Goal: Task Accomplishment & Management: Manage account settings

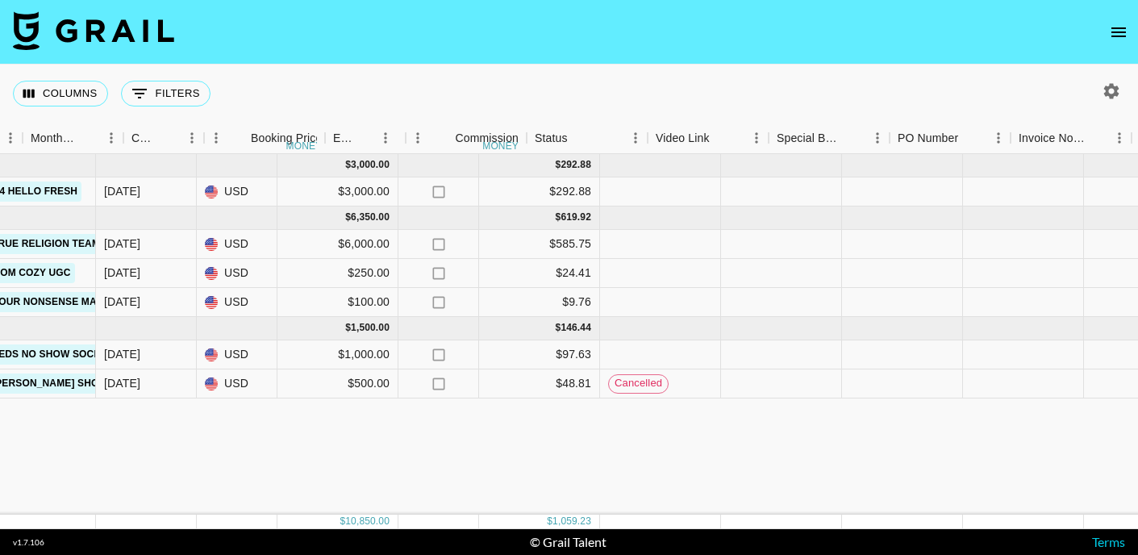
scroll to position [0, 786]
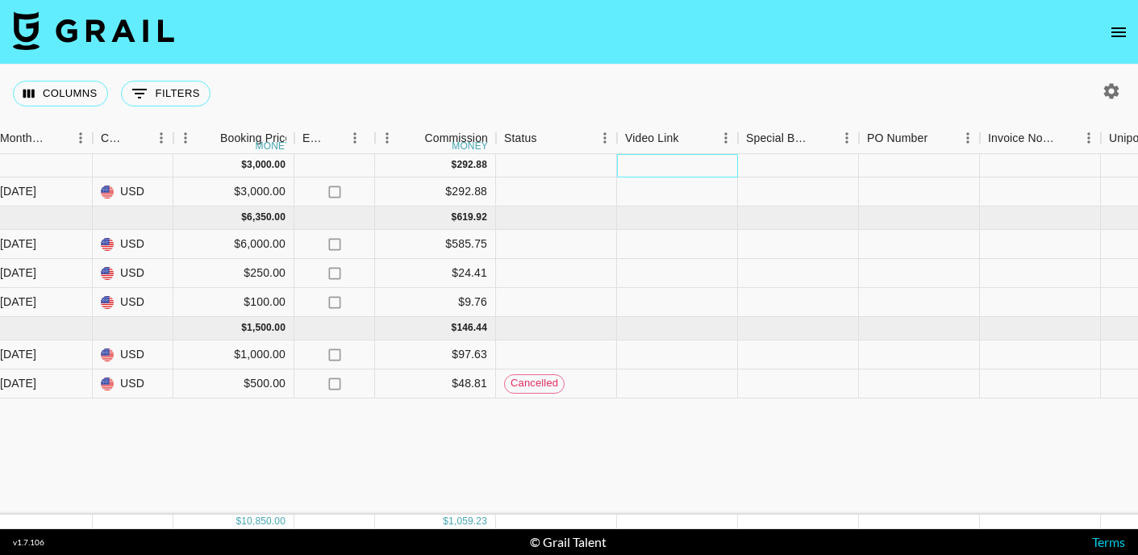
click at [641, 164] on div at bounding box center [677, 165] width 121 height 23
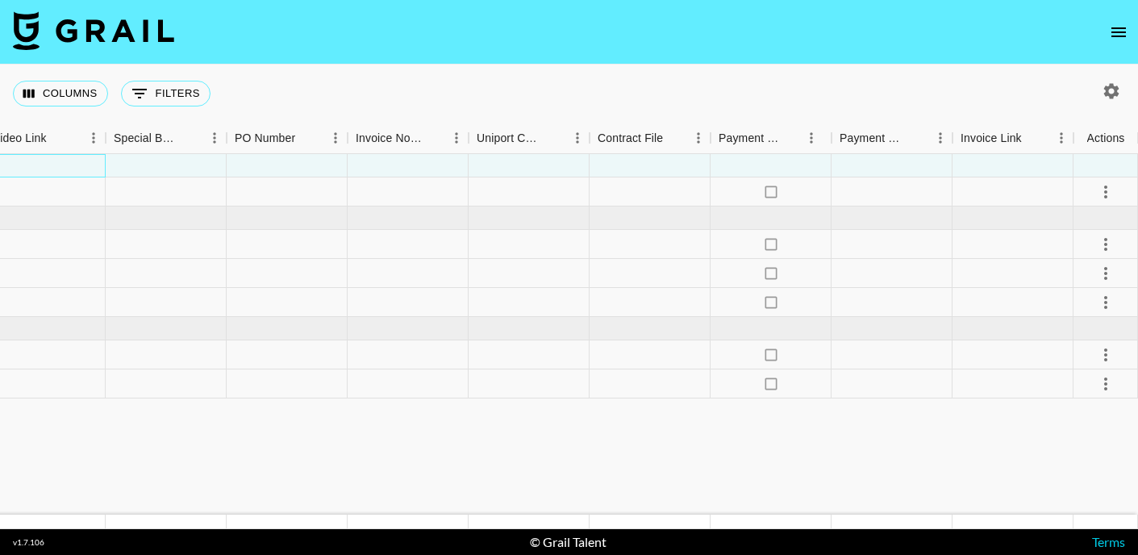
scroll to position [0, 1418]
click at [1115, 40] on icon "open drawer" at bounding box center [1118, 32] width 19 height 19
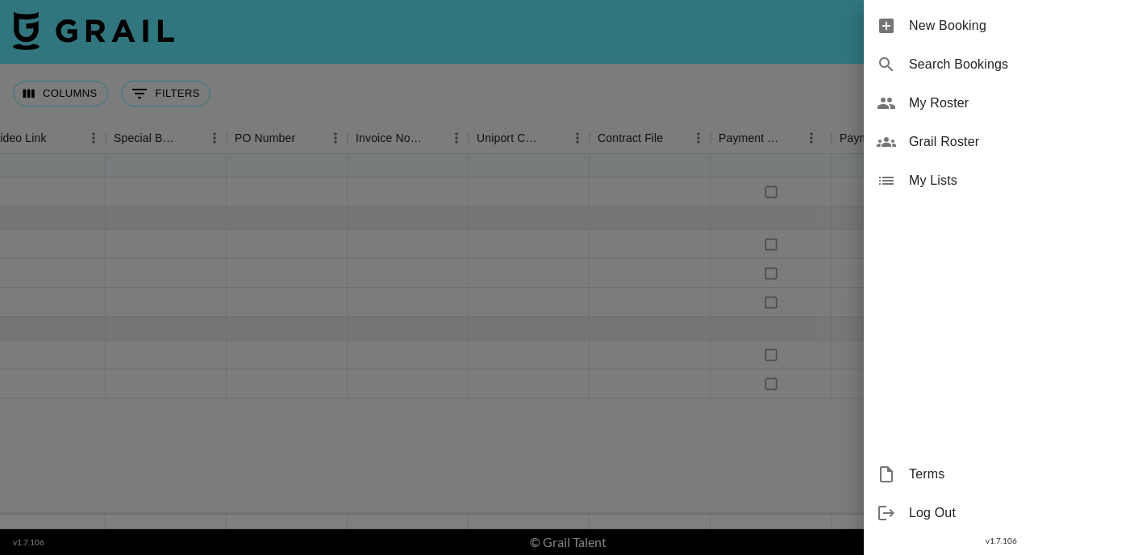
click at [710, 77] on div at bounding box center [569, 277] width 1138 height 555
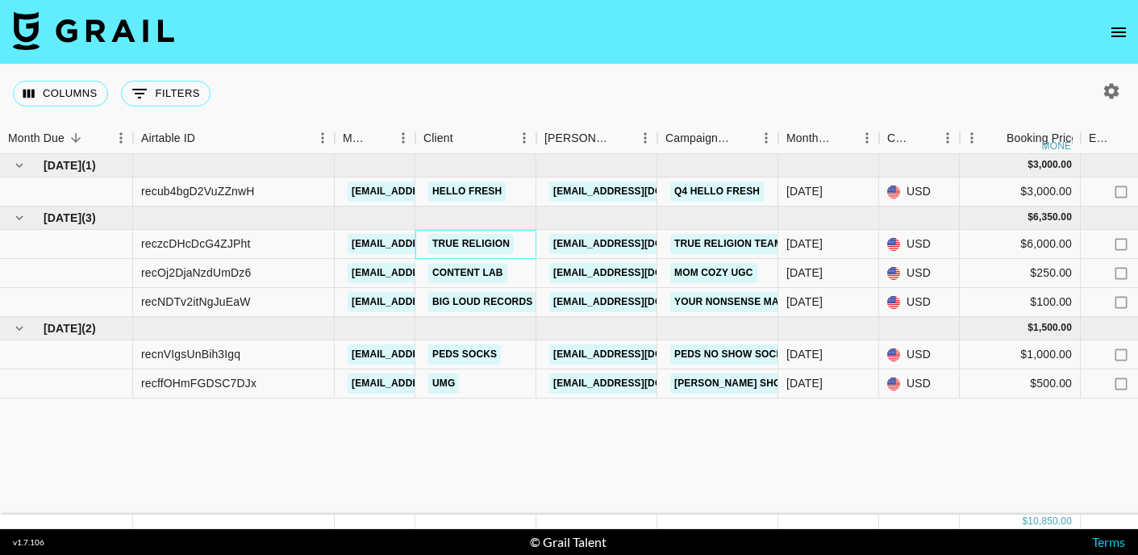
click at [505, 239] on link "True Religion" at bounding box center [470, 244] width 85 height 20
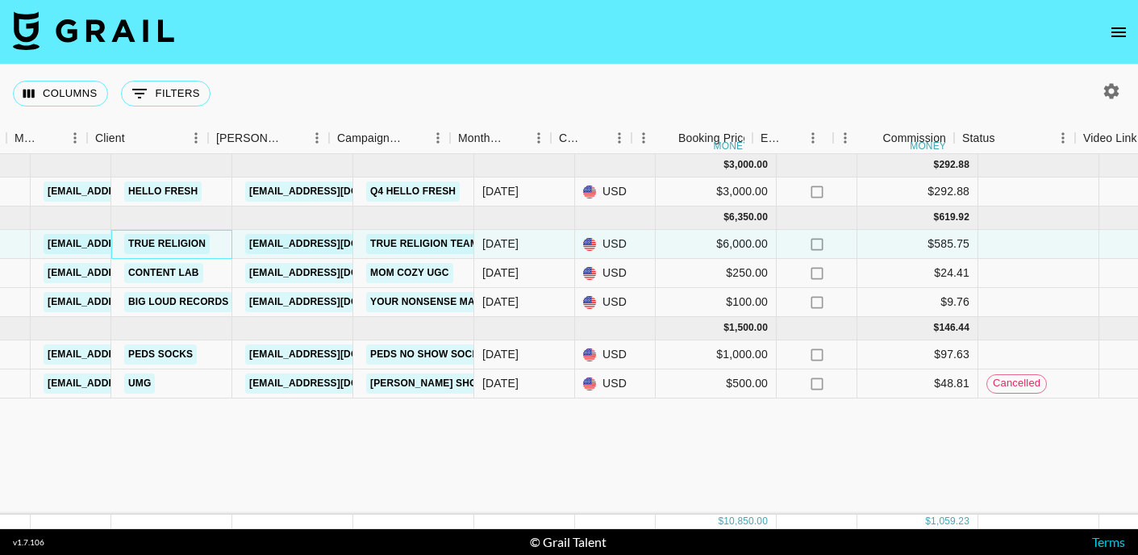
scroll to position [0, 341]
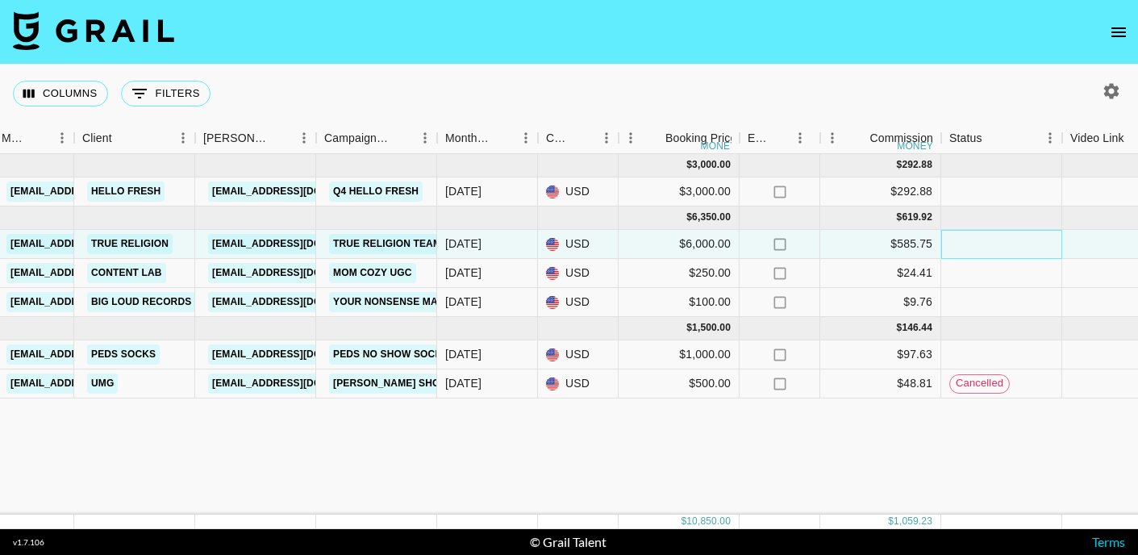
click at [1005, 239] on div at bounding box center [1001, 244] width 121 height 29
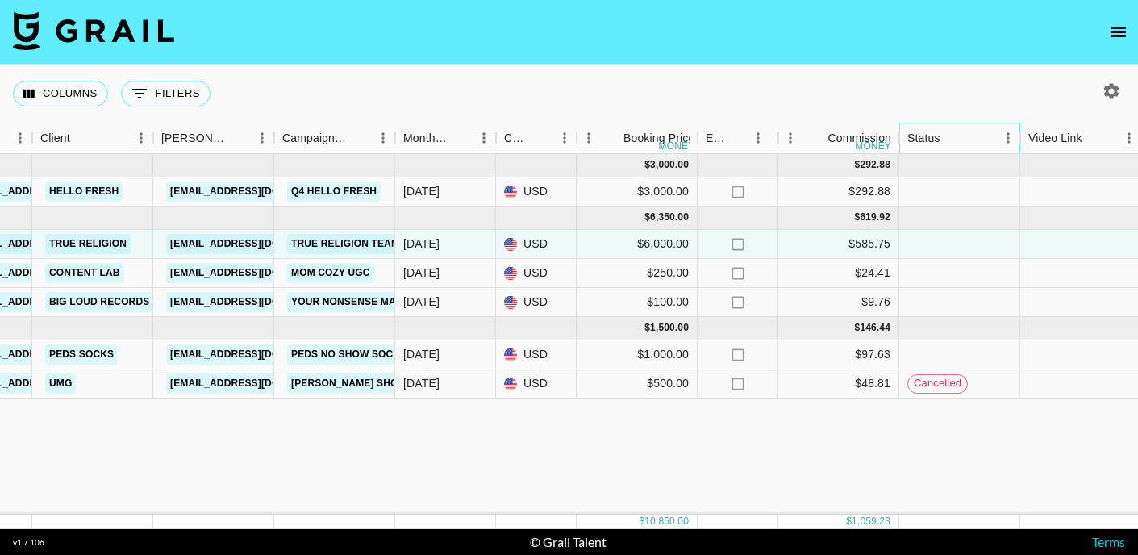
click at [922, 139] on div "Status" at bounding box center [923, 138] width 33 height 31
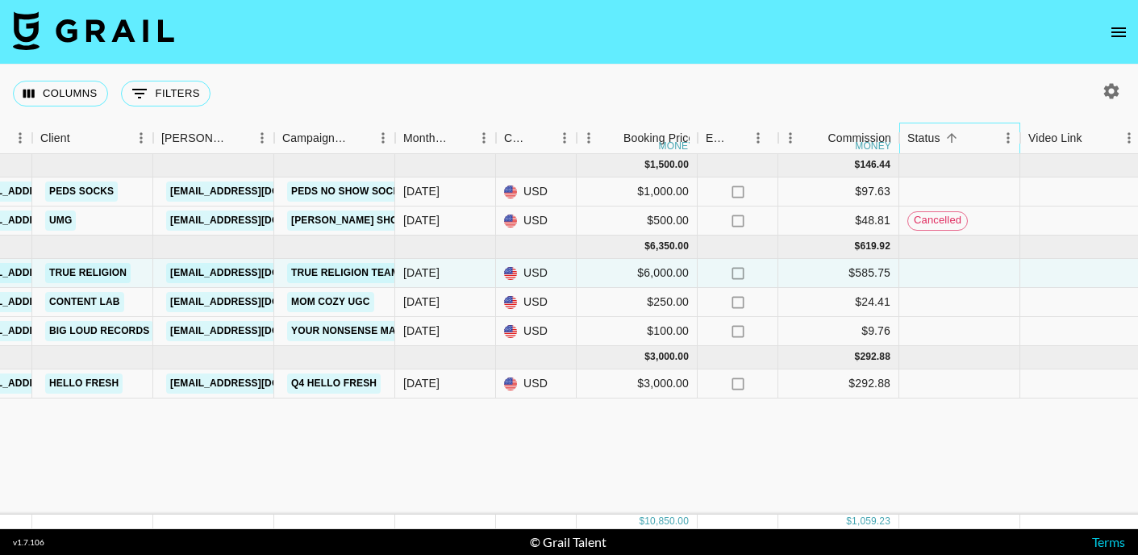
click at [923, 139] on div "Status" at bounding box center [923, 138] width 33 height 31
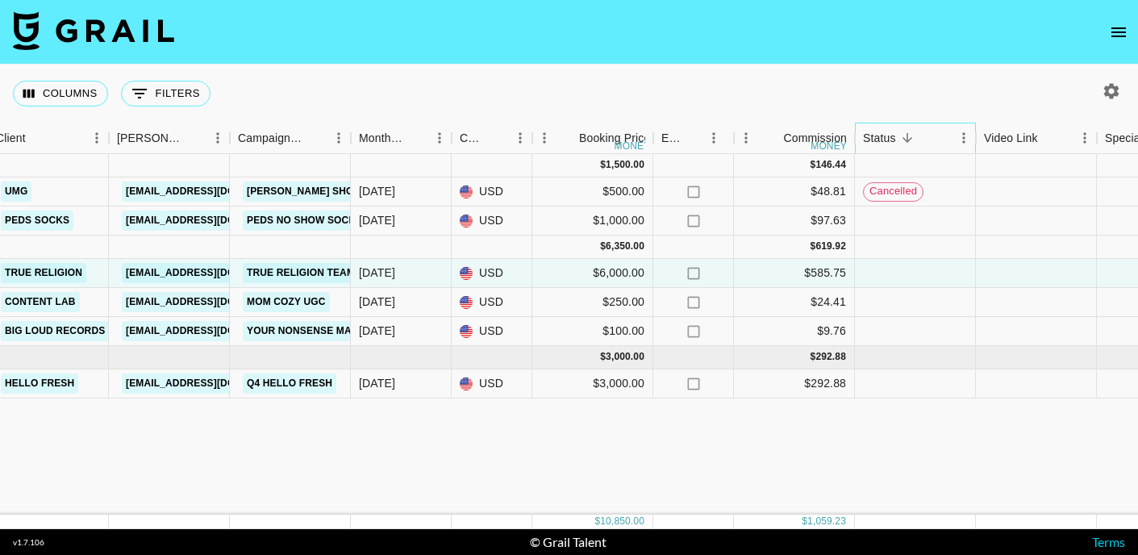
scroll to position [0, 0]
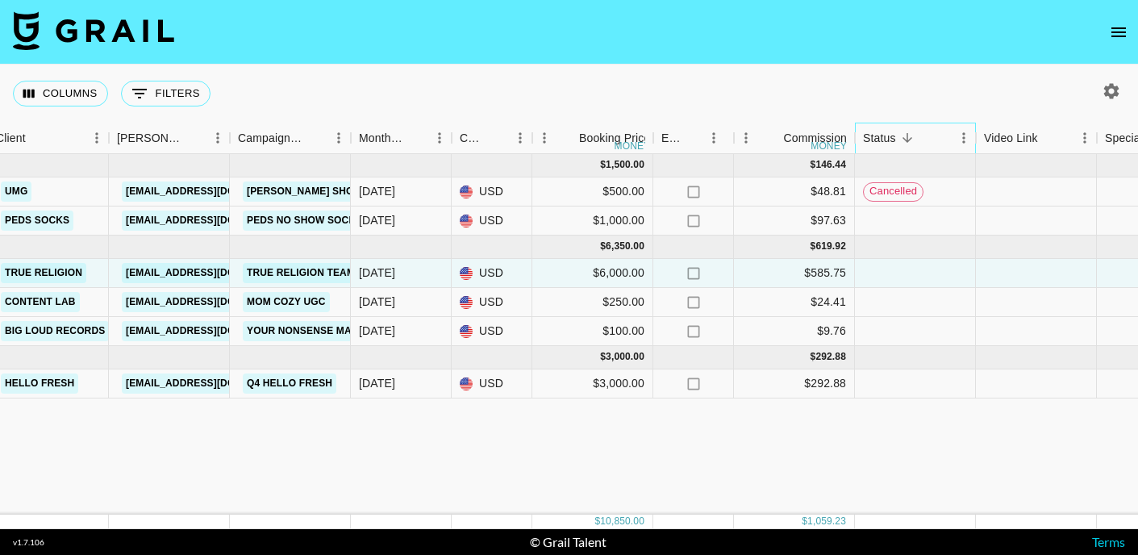
click at [912, 139] on icon "Sort" at bounding box center [907, 138] width 15 height 15
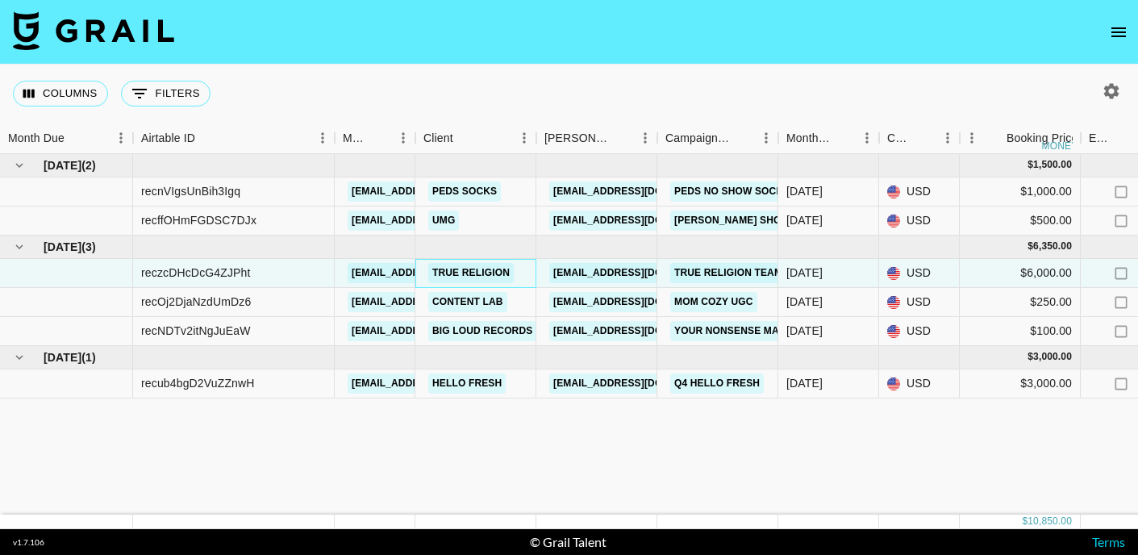
click at [435, 274] on link "True Religion" at bounding box center [470, 273] width 85 height 20
click at [595, 268] on link "[EMAIL_ADDRESS][DOMAIN_NAME]" at bounding box center [639, 273] width 181 height 20
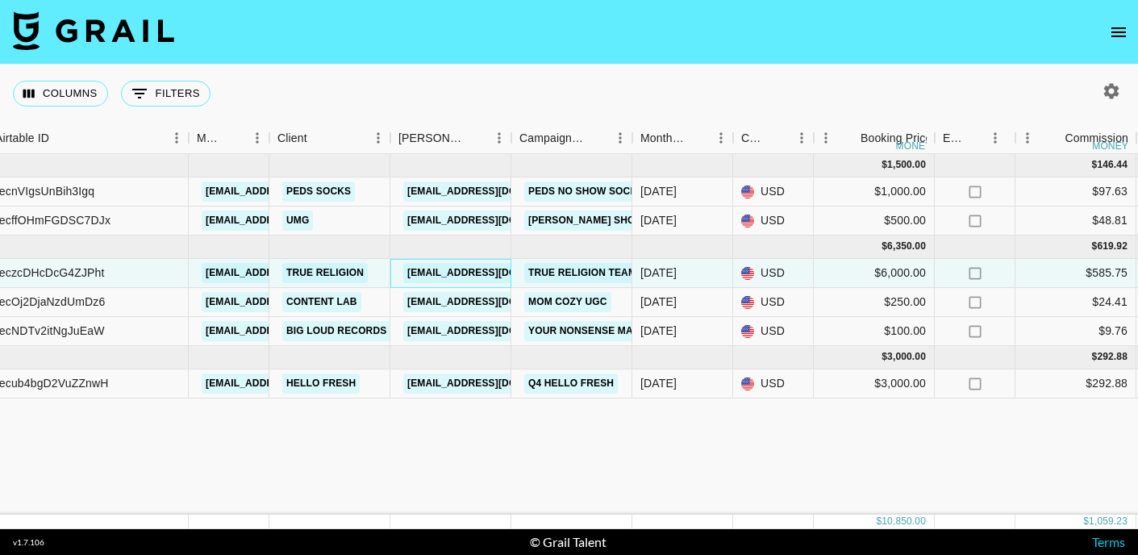
scroll to position [0, 163]
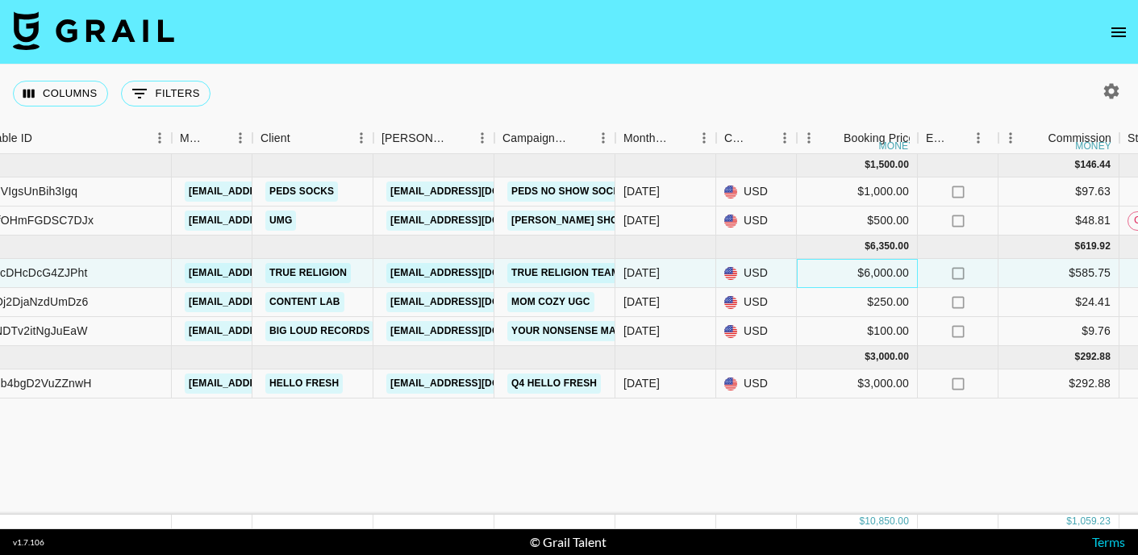
click at [851, 270] on div "$6,000.00" at bounding box center [857, 273] width 121 height 29
click at [851, 270] on input "6000" at bounding box center [856, 272] width 119 height 13
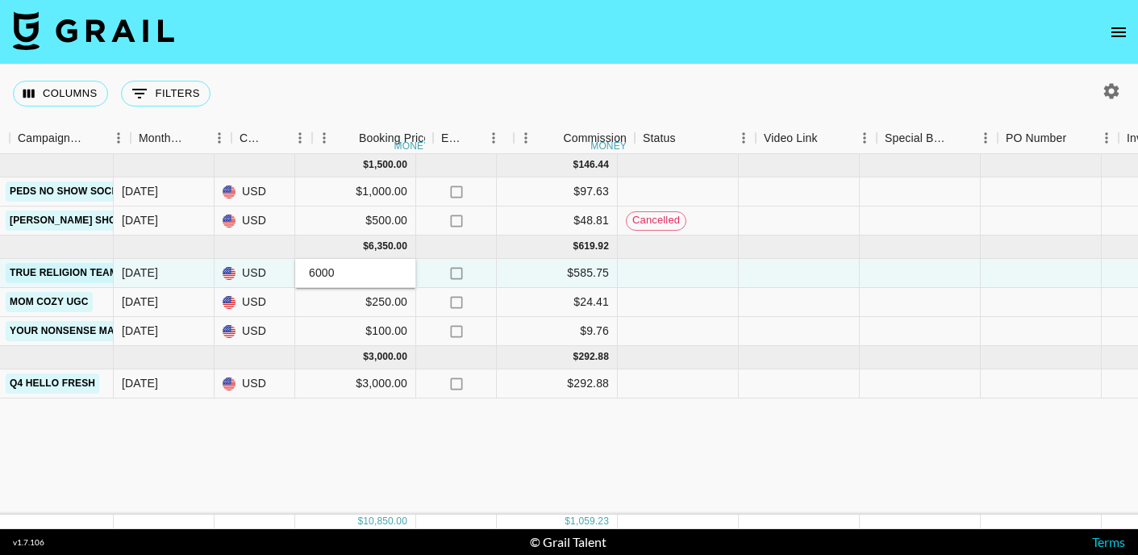
scroll to position [0, 677]
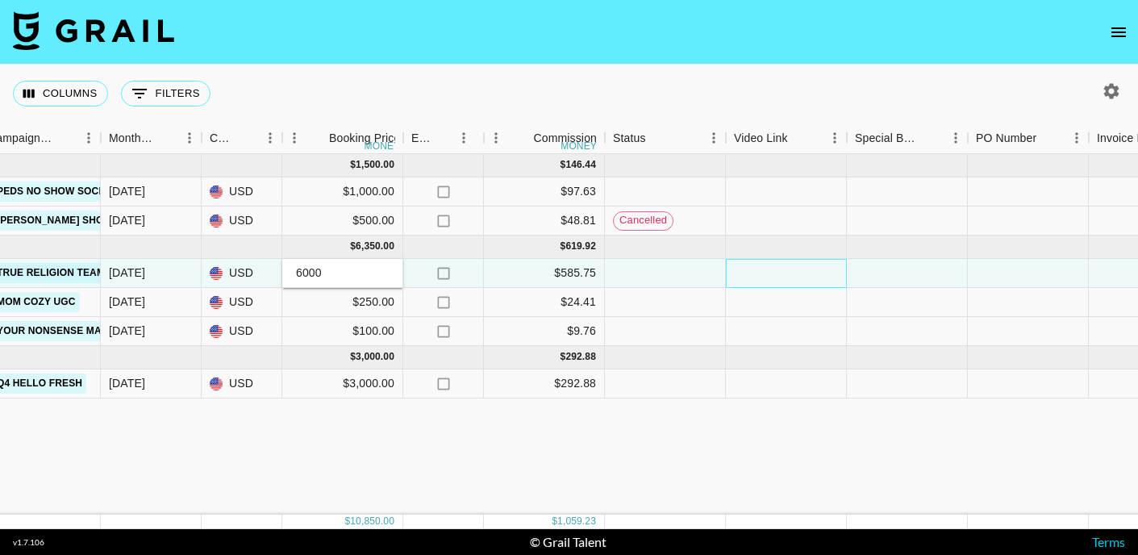
click at [751, 274] on div at bounding box center [786, 273] width 121 height 29
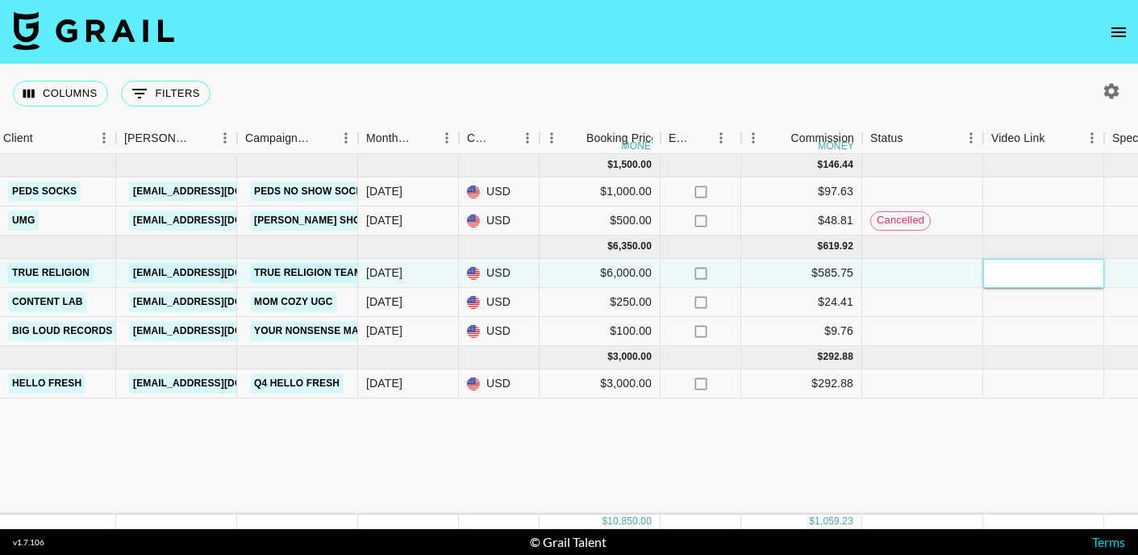
scroll to position [0, 0]
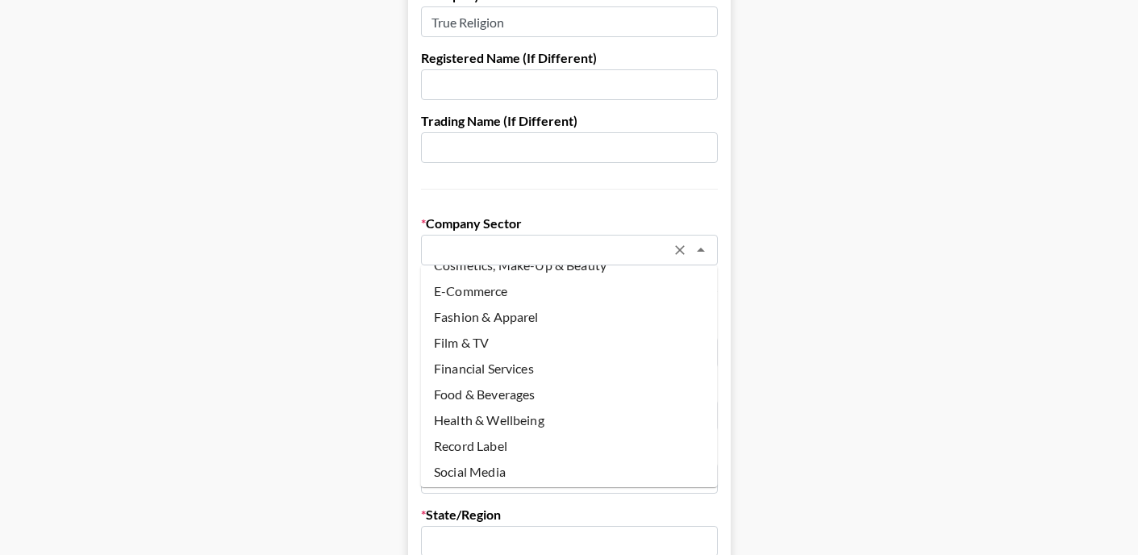
scroll to position [96, 0]
click at [518, 326] on li "Fashion & Apparel" at bounding box center [569, 318] width 297 height 26
type input "Fashion & Apparel"
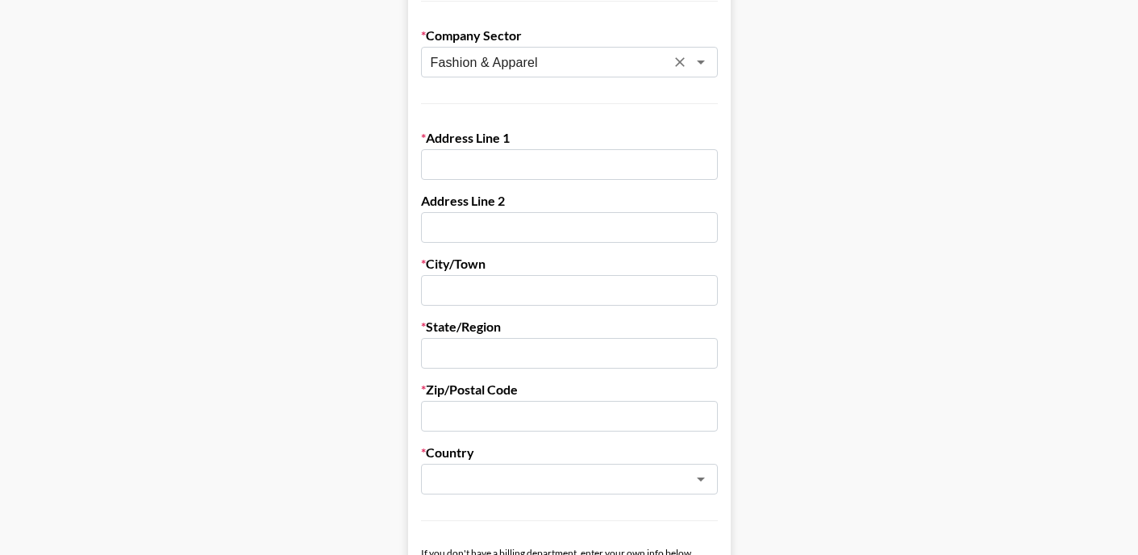
scroll to position [369, 0]
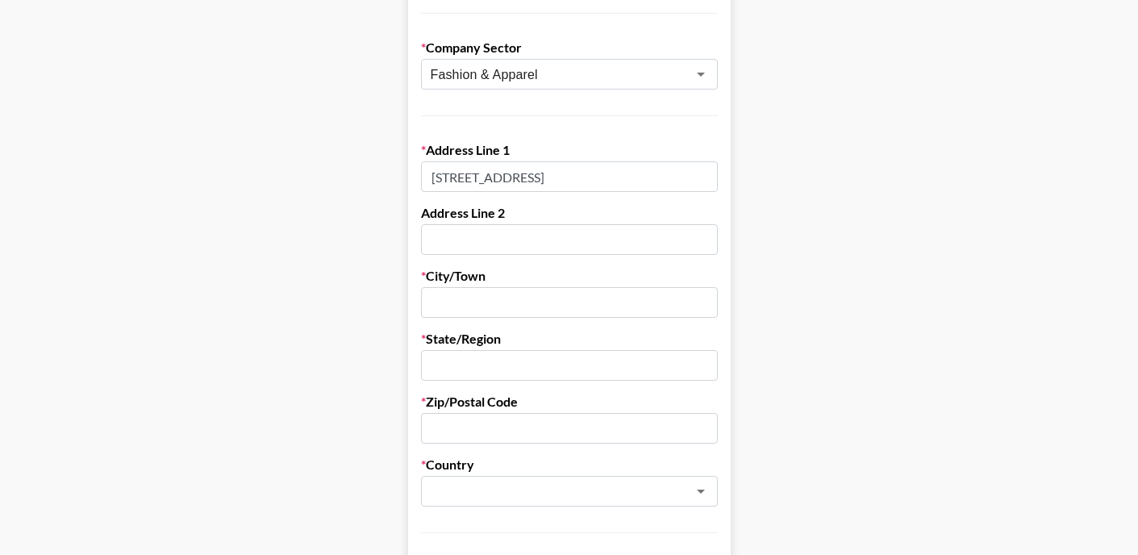
type input "2030 east maple ave"
type input "los angeles"
type input "california"
type input "90245"
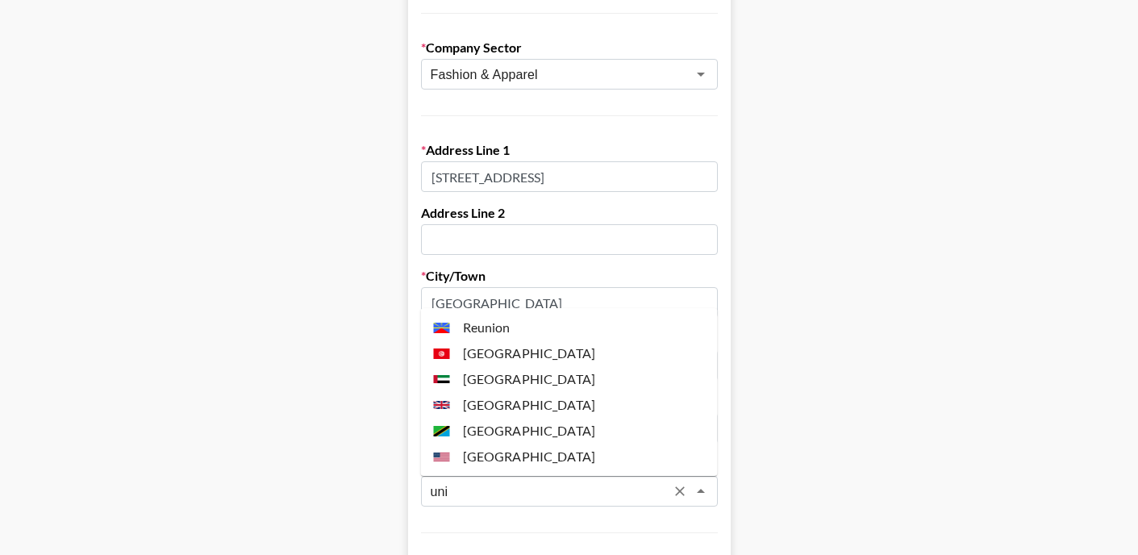
click at [528, 457] on li "United States" at bounding box center [569, 456] width 297 height 26
type input "United States"
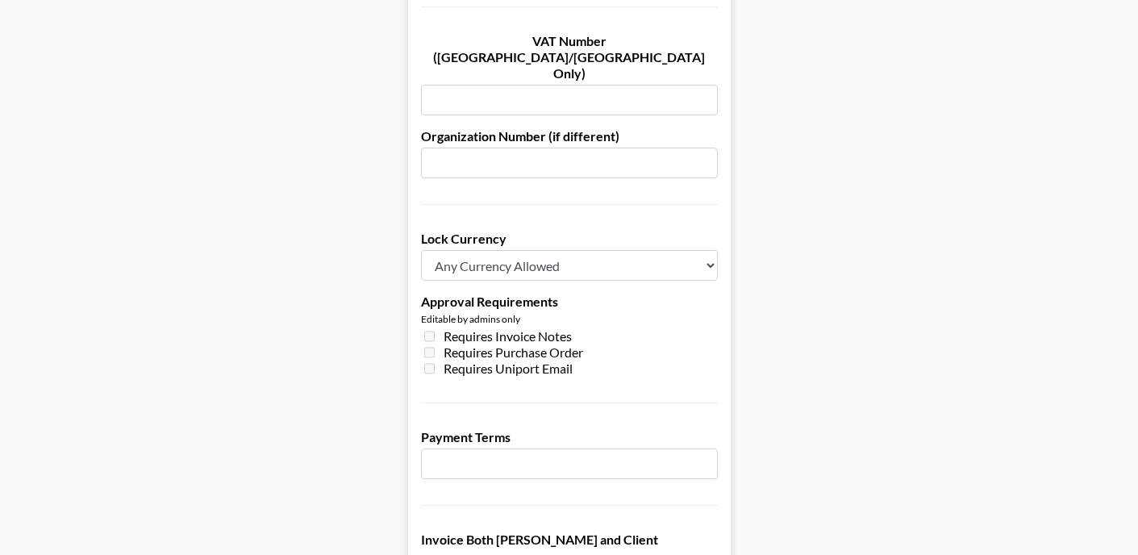
scroll to position [1105, 0]
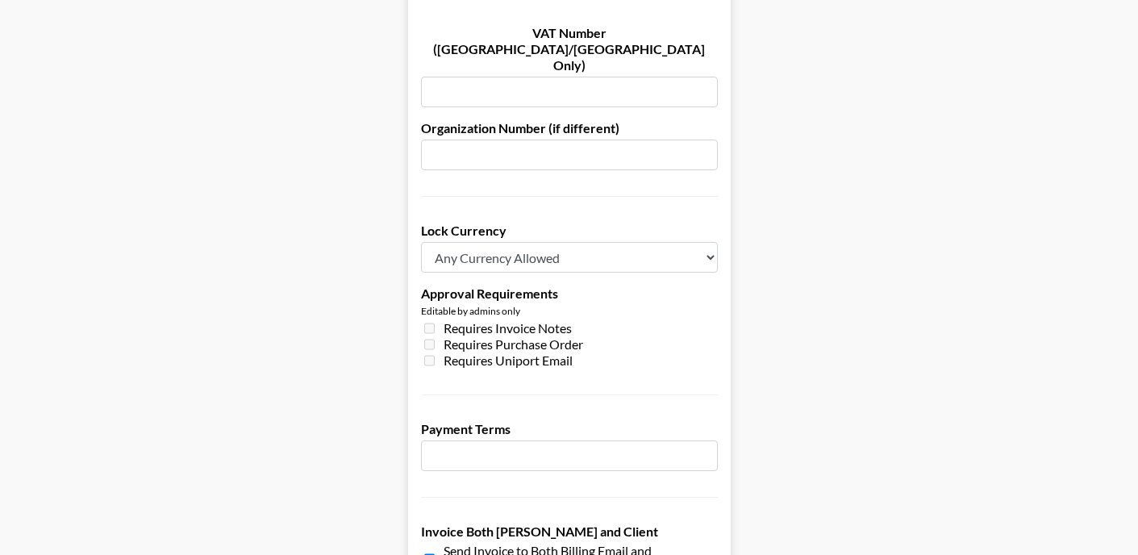
type input "accountspayable@truereligion.com"
select select "USD"
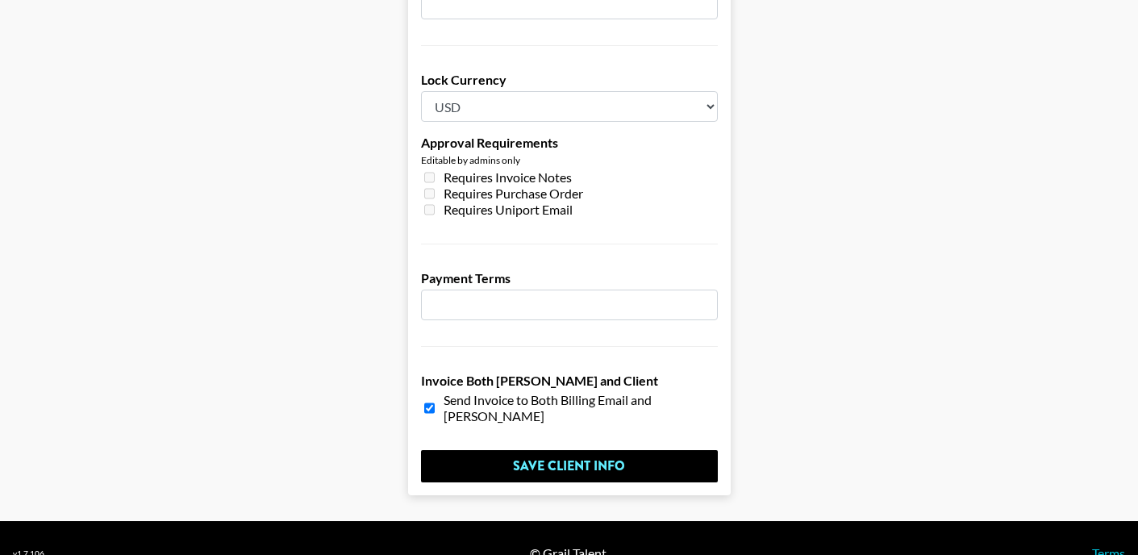
scroll to position [1255, 0]
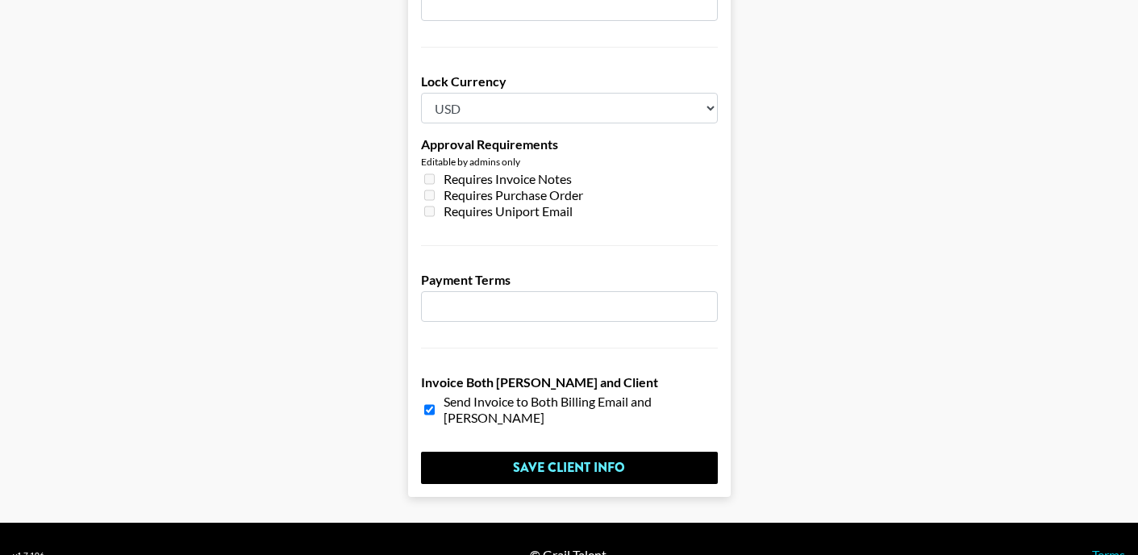
click at [535, 291] on input "number" at bounding box center [569, 306] width 297 height 31
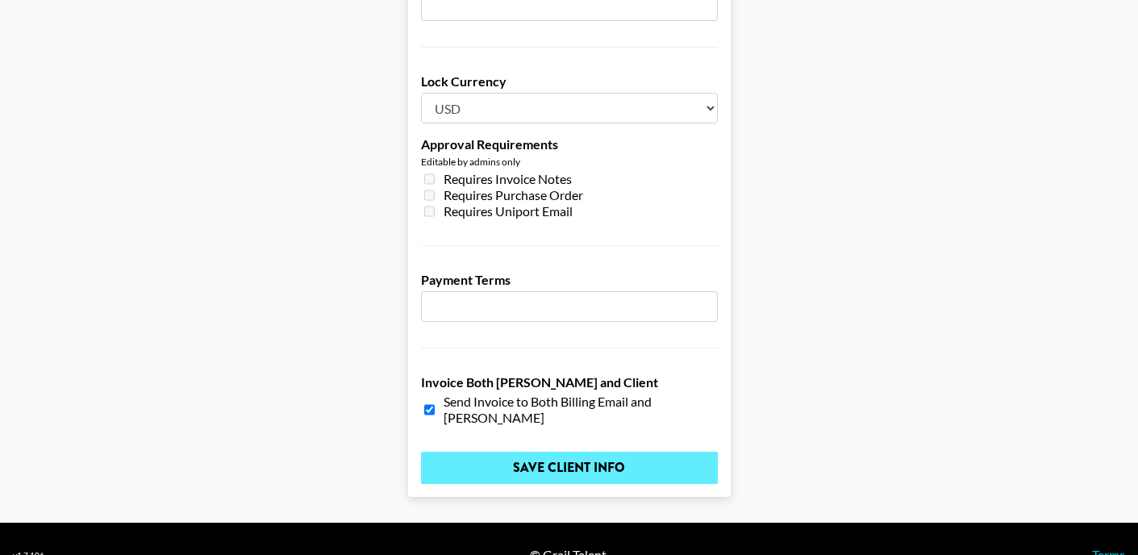
click at [567, 452] on input "Save Client Info" at bounding box center [569, 468] width 297 height 32
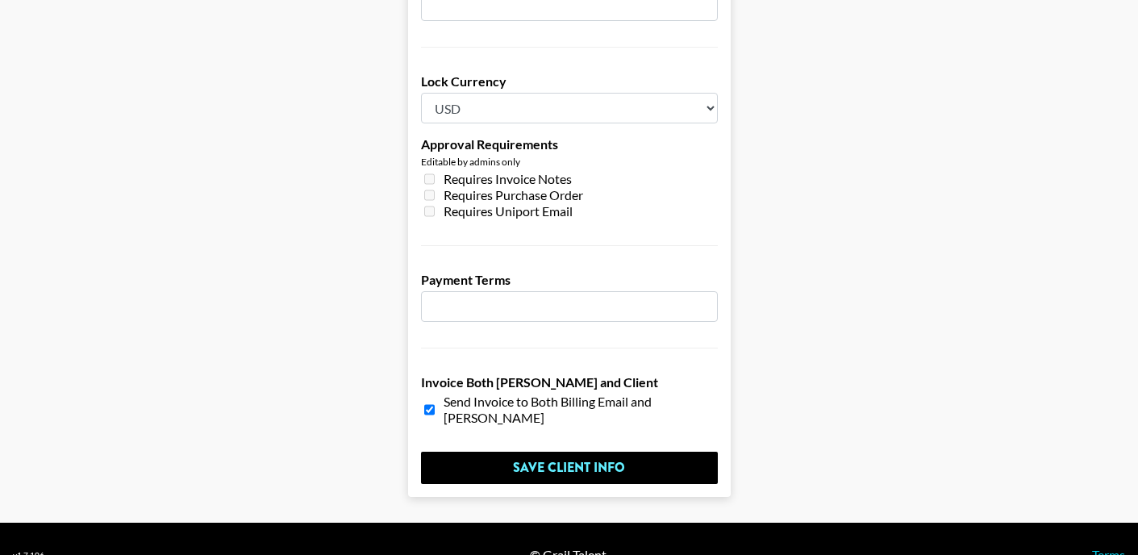
drag, startPoint x: 493, startPoint y: 273, endPoint x: 321, endPoint y: 267, distance: 172.6
type input "30"
click at [428, 396] on input "checkbox" at bounding box center [429, 409] width 10 height 27
checkbox input "false"
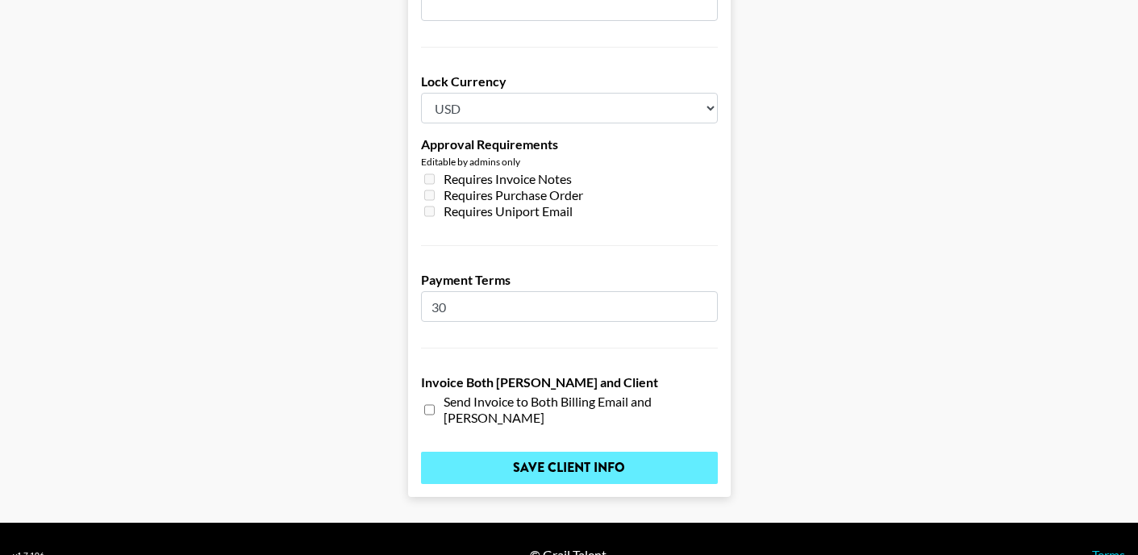
click at [549, 452] on input "Save Client Info" at bounding box center [569, 468] width 297 height 32
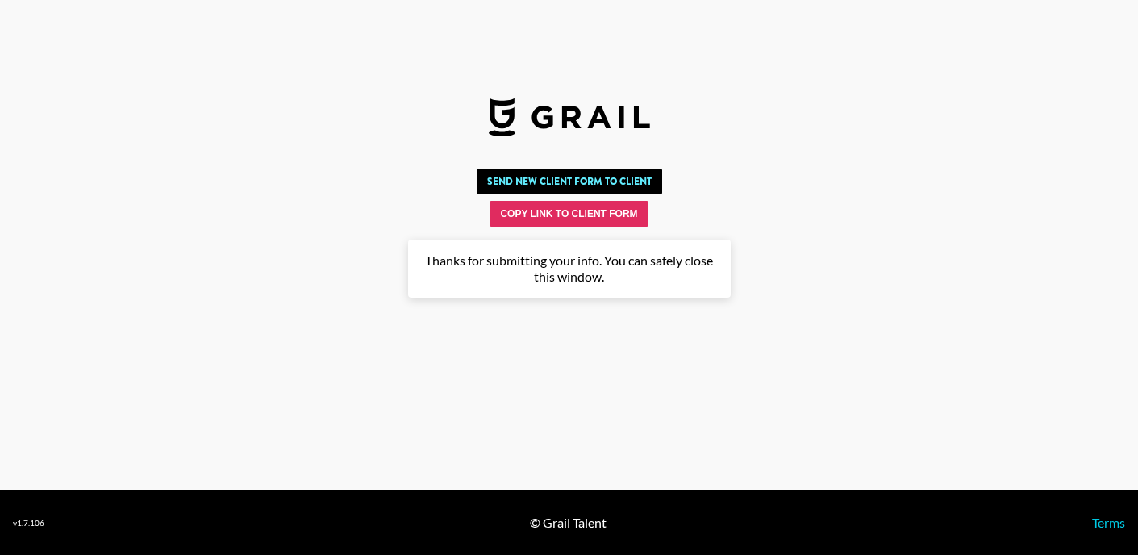
scroll to position [0, 0]
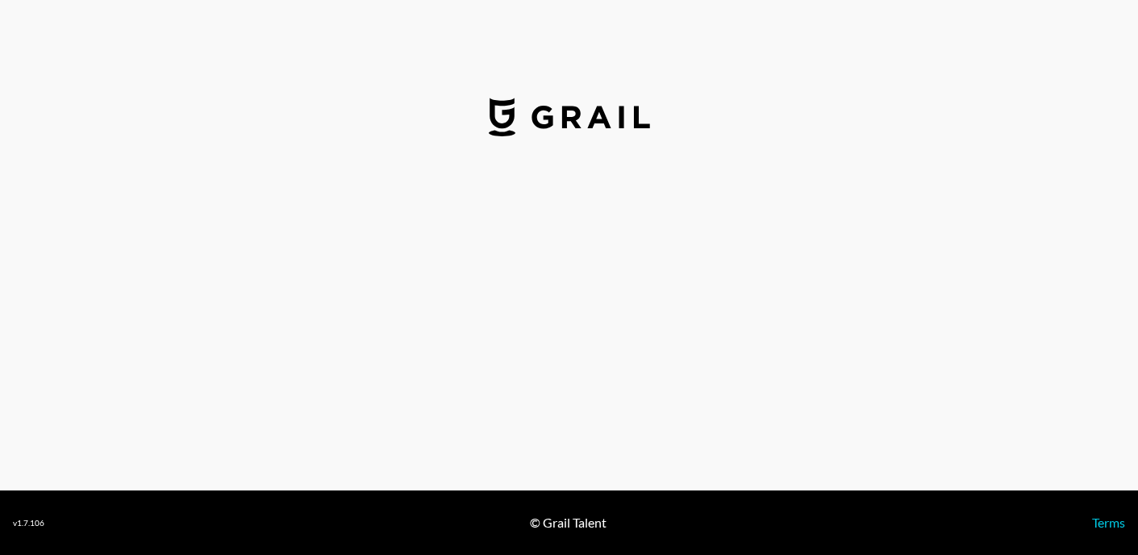
select select "USD"
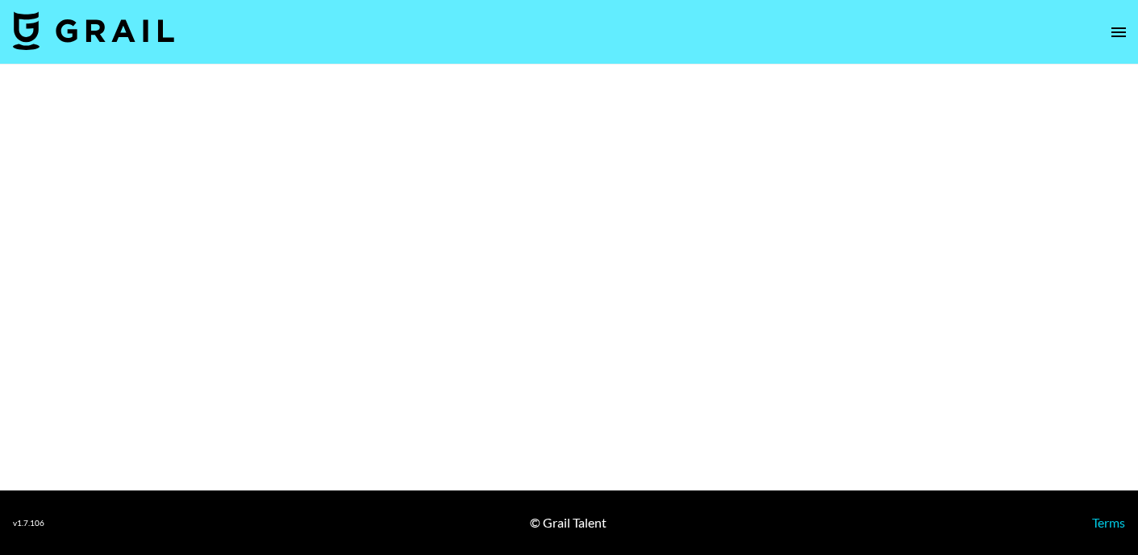
select select "Brand"
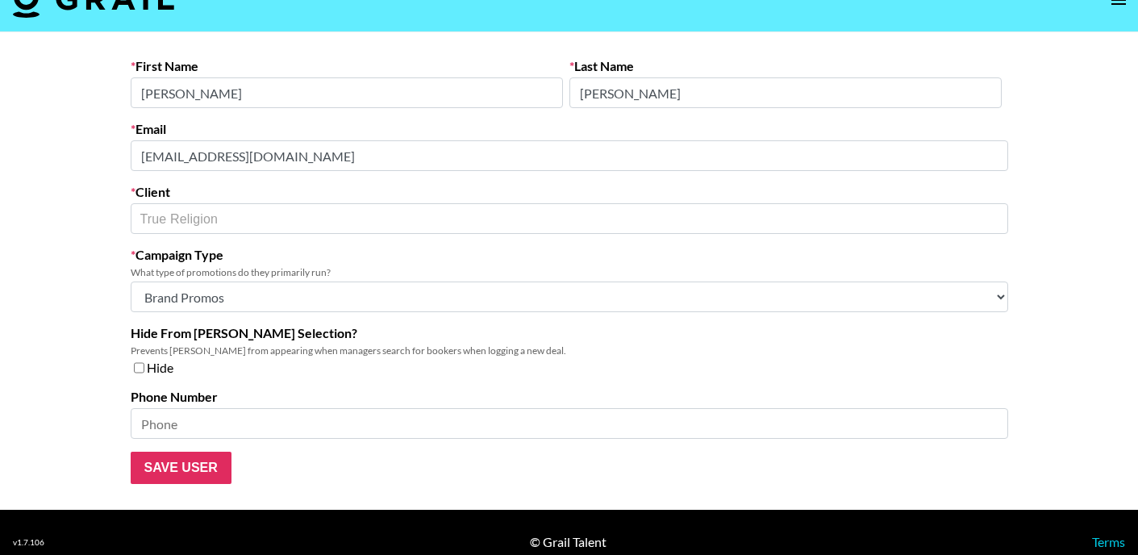
scroll to position [43, 0]
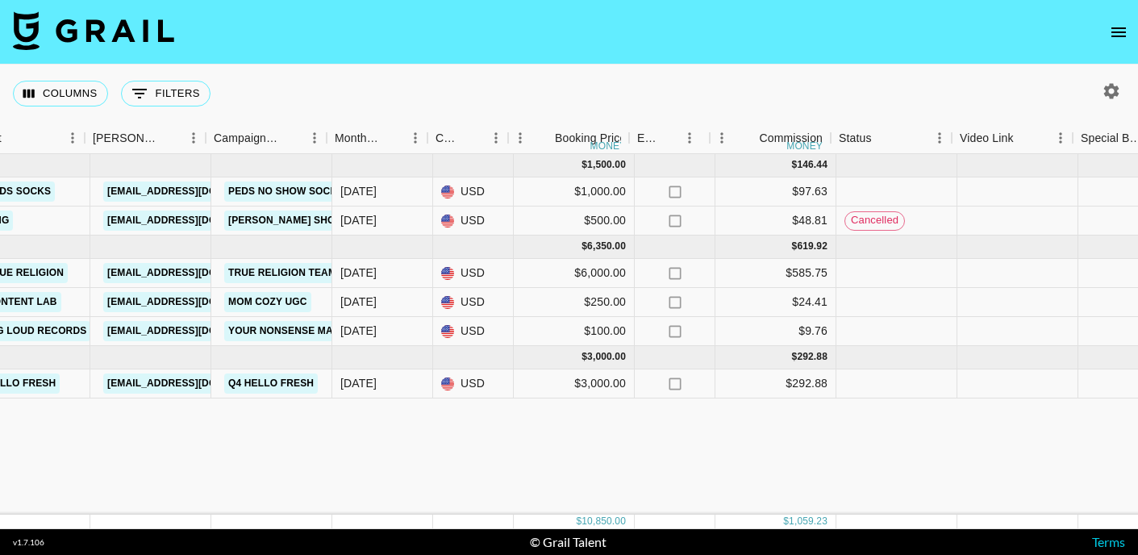
scroll to position [0, 452]
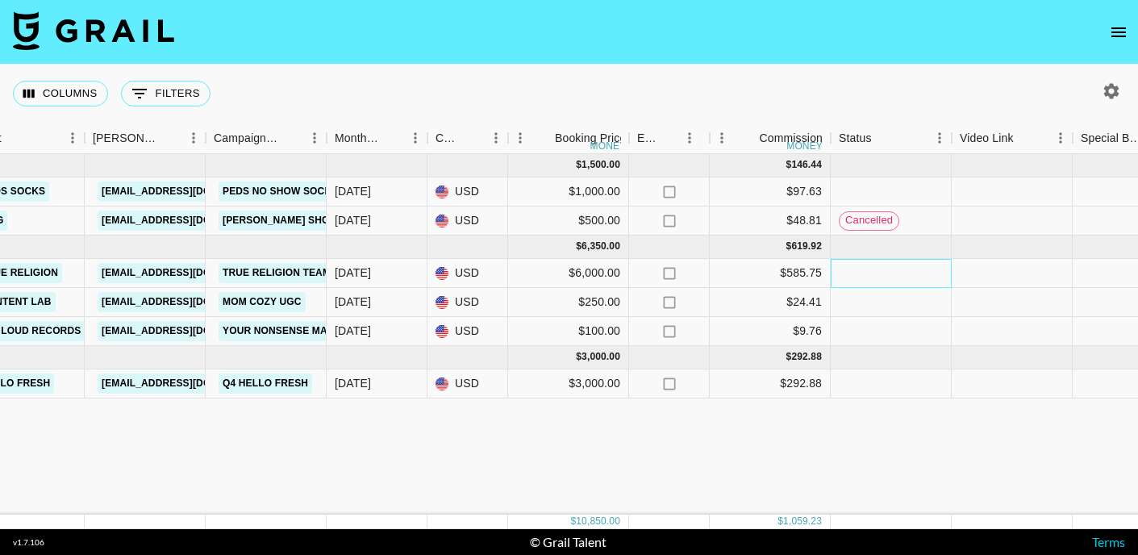
click at [843, 269] on div at bounding box center [890, 273] width 121 height 29
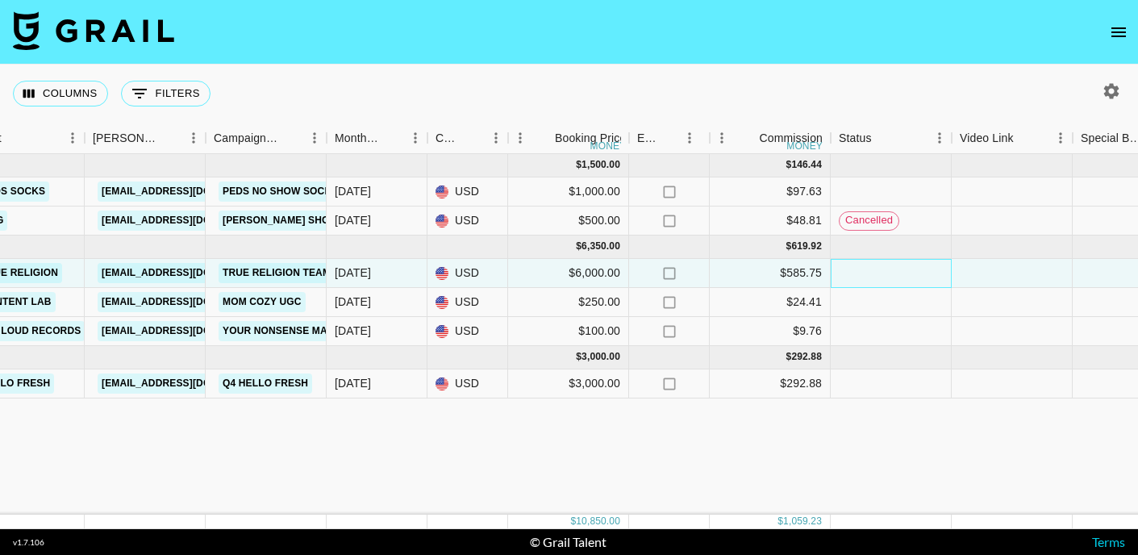
click at [843, 269] on div at bounding box center [890, 273] width 121 height 29
click at [871, 270] on div at bounding box center [890, 273] width 121 height 29
click at [872, 271] on div at bounding box center [890, 273] width 121 height 29
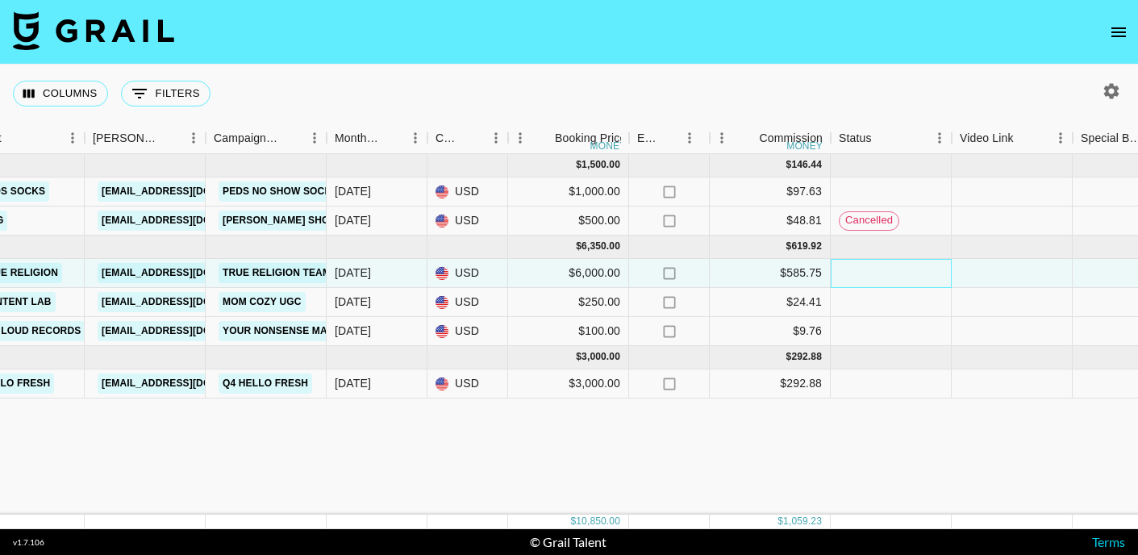
click at [872, 271] on div at bounding box center [890, 273] width 121 height 29
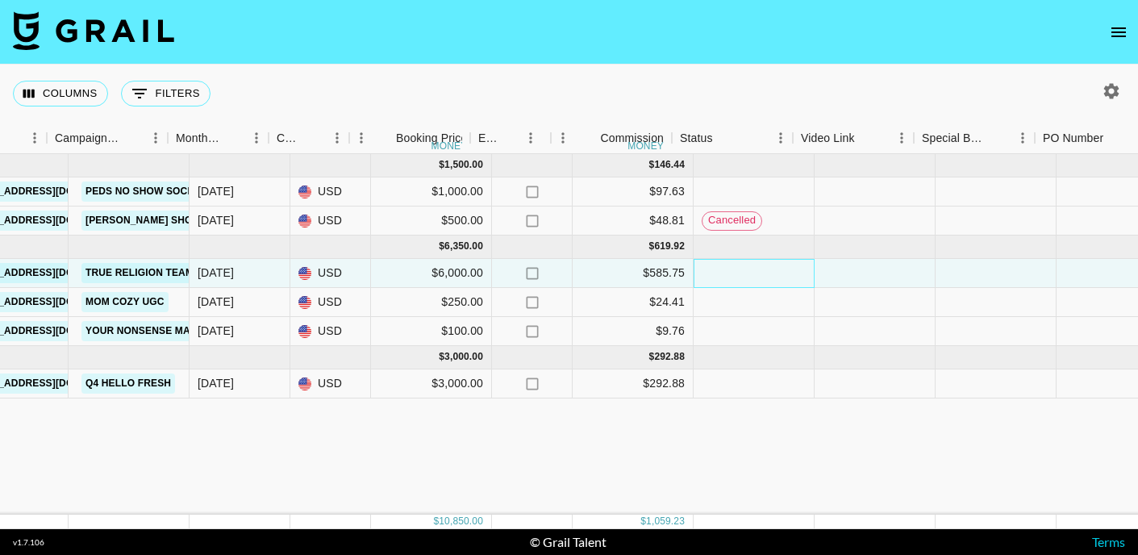
scroll to position [0, 616]
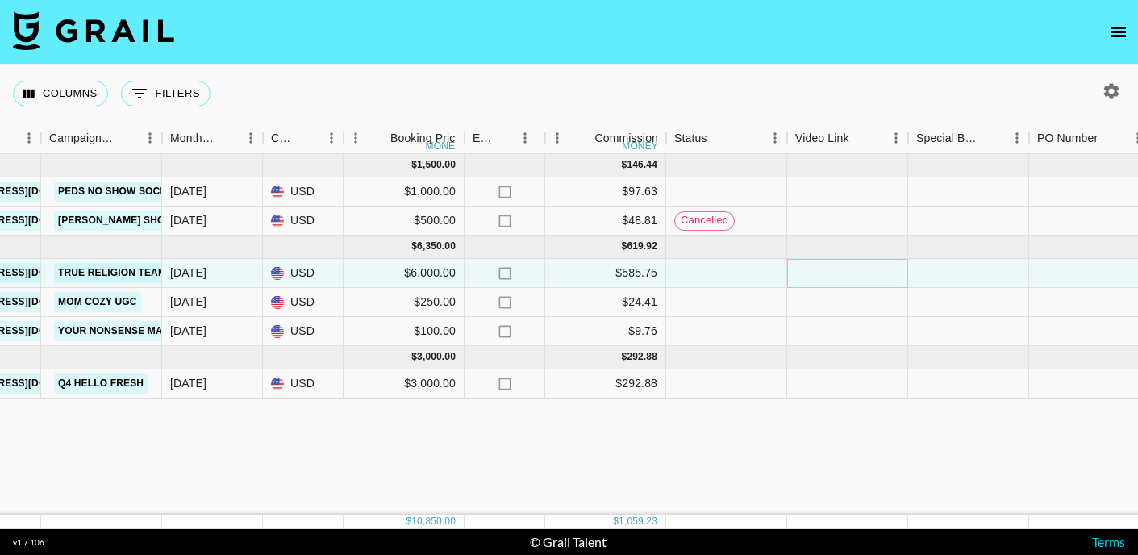
click at [833, 281] on div at bounding box center [847, 273] width 121 height 29
drag, startPoint x: 897, startPoint y: 271, endPoint x: 678, endPoint y: 270, distance: 219.3
click at [678, 270] on div "reczcDHcDcG4ZJPht [EMAIL_ADDRESS][PERSON_NAME][DOMAIN_NAME] True Religion [EMAI…" at bounding box center [662, 273] width 2556 height 29
type input "[URL][DOMAIN_NAME]"
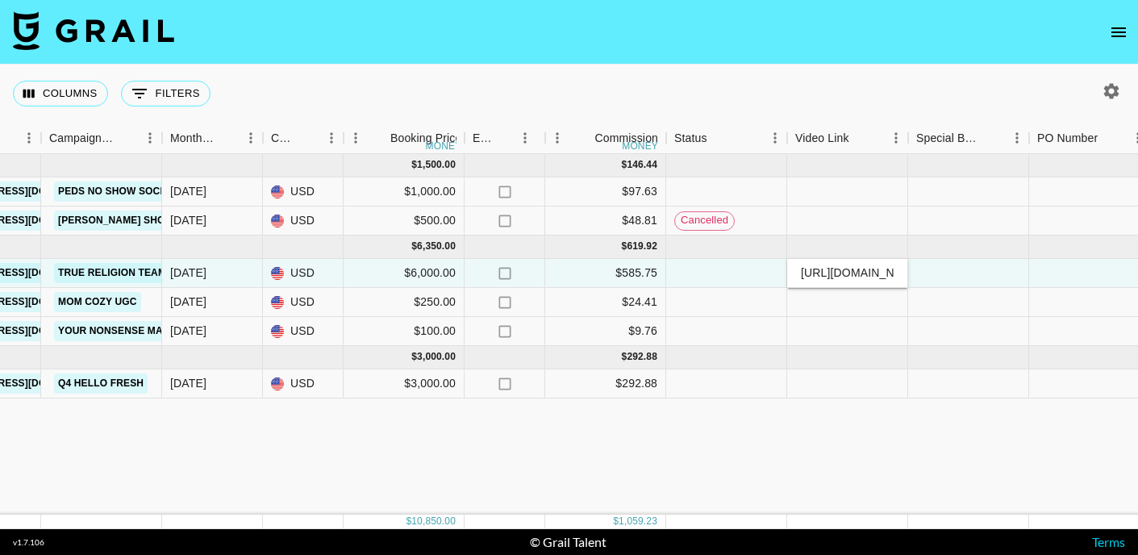
click at [903, 451] on div "[DATE] ( 2 ) $ 1,500.00 $ 146.44 recnVIgsUnBih3Igq [EMAIL_ADDRESS][PERSON_NAME]…" at bounding box center [662, 334] width 2556 height 360
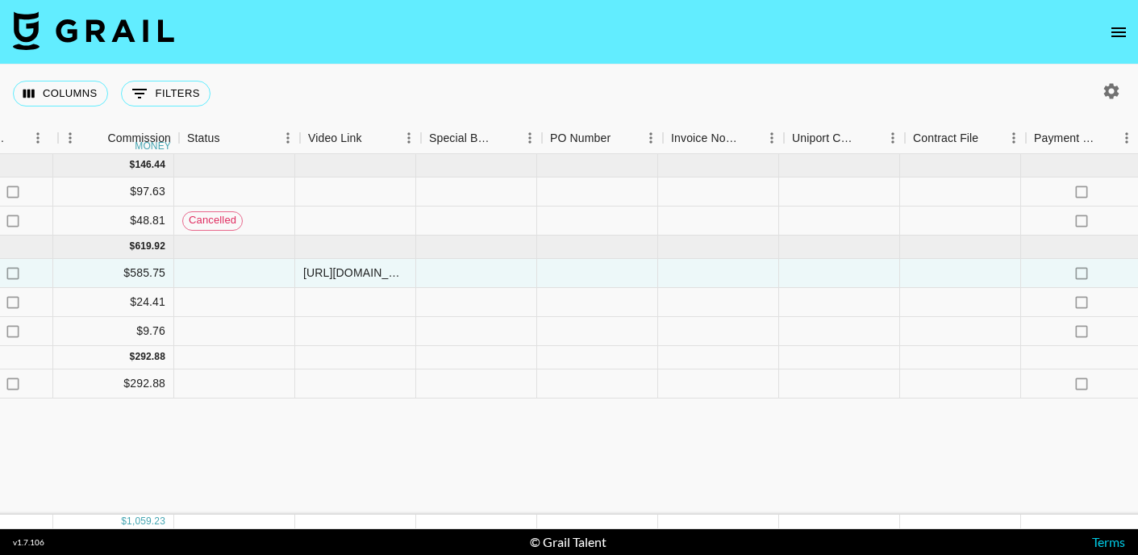
scroll to position [0, 1110]
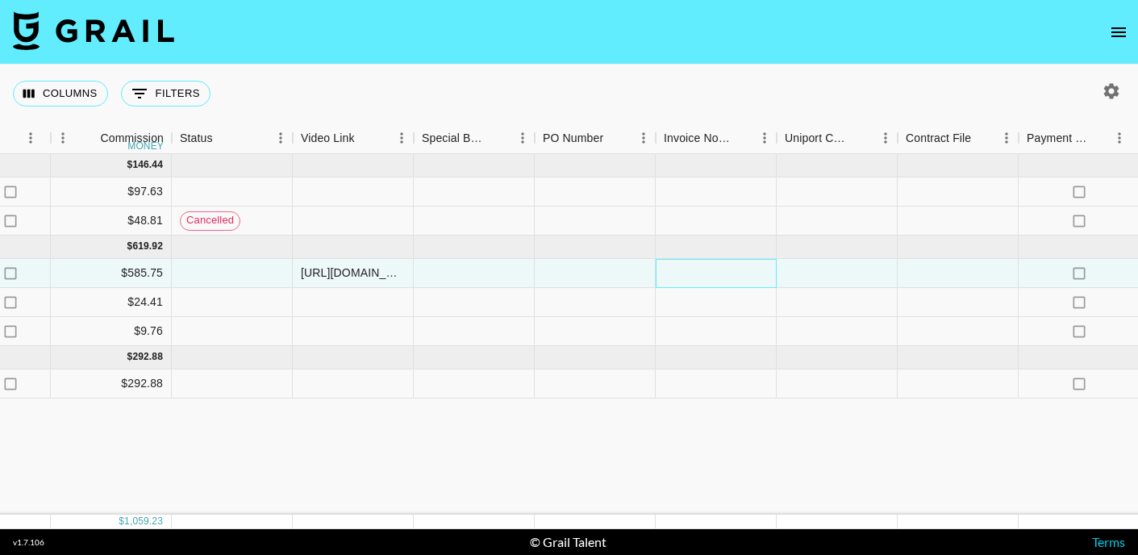
click at [719, 277] on div at bounding box center [715, 273] width 121 height 29
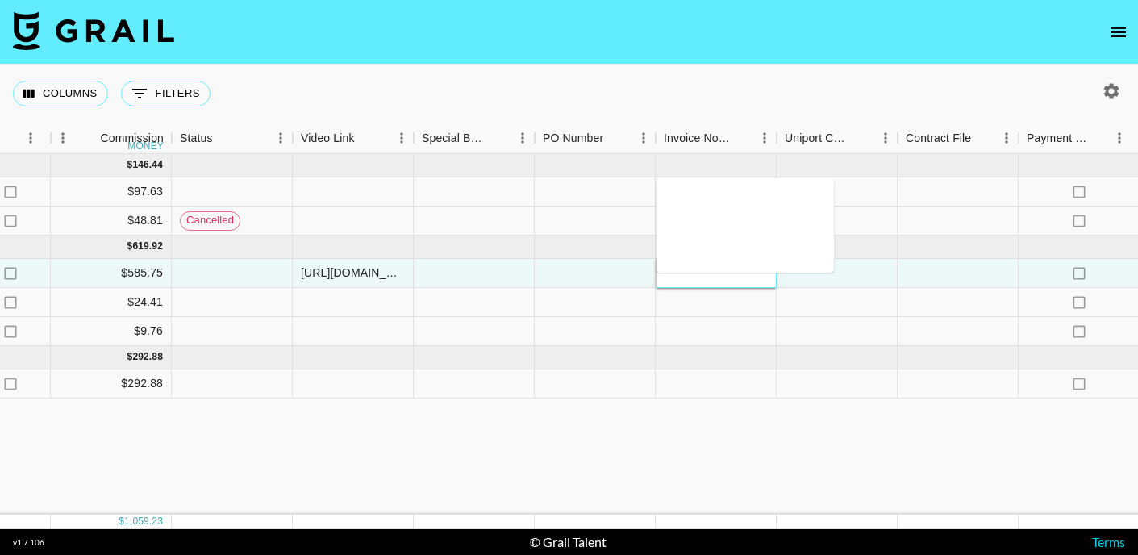
click at [718, 277] on div at bounding box center [715, 273] width 121 height 29
click at [746, 248] on textarea at bounding box center [745, 225] width 164 height 74
type textarea "sent"
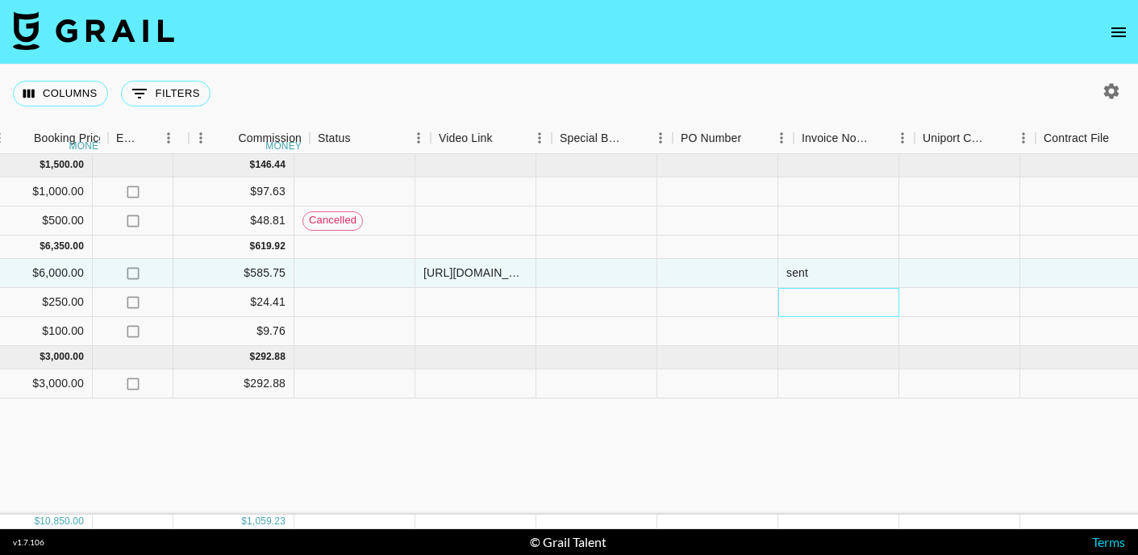
scroll to position [0, 971]
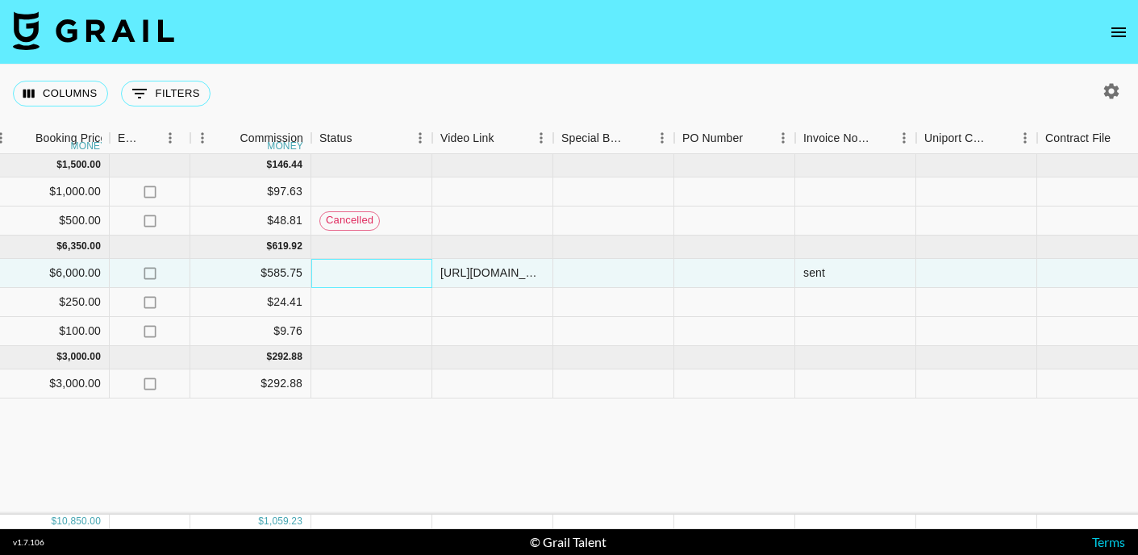
click at [358, 273] on div at bounding box center [371, 273] width 121 height 29
click at [339, 269] on div at bounding box center [371, 273] width 121 height 29
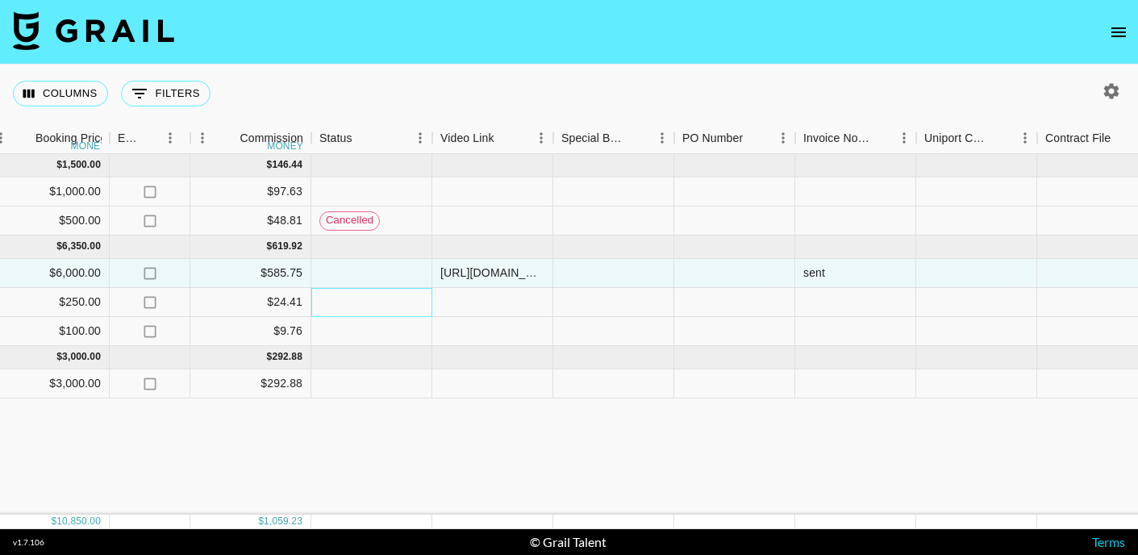
click at [338, 288] on div at bounding box center [371, 302] width 121 height 29
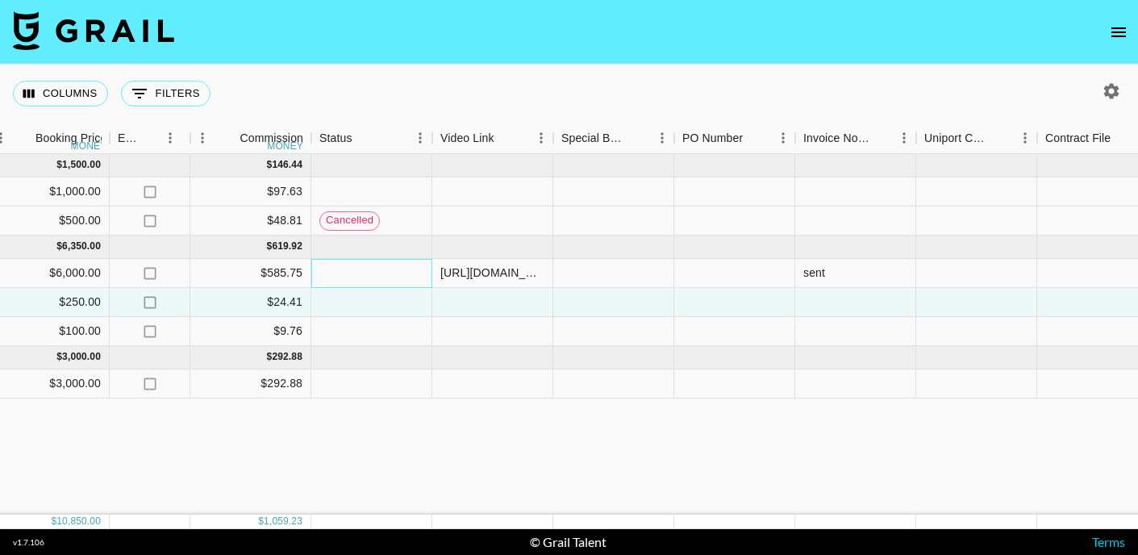
click at [338, 282] on div at bounding box center [371, 273] width 121 height 29
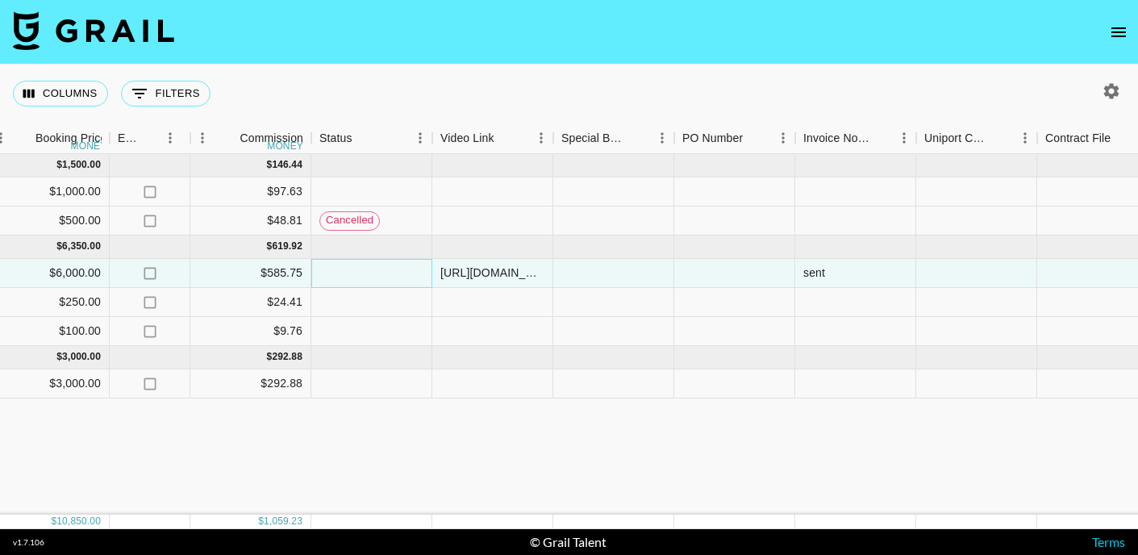
click at [338, 282] on div at bounding box center [371, 273] width 121 height 29
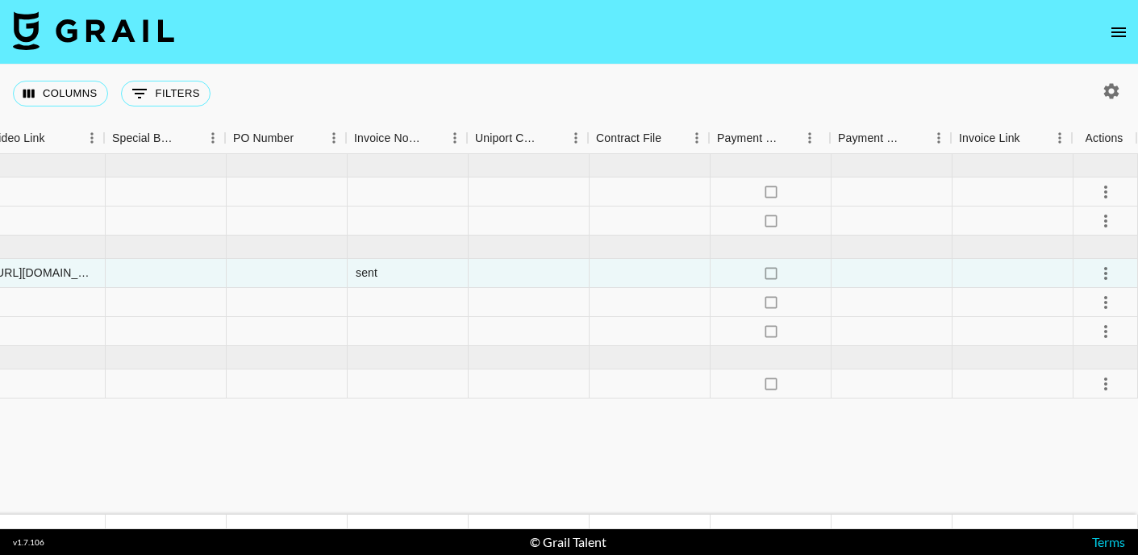
scroll to position [0, 1418]
click at [1083, 273] on div at bounding box center [1105, 273] width 65 height 29
click at [1107, 272] on icon "select merge strategy" at bounding box center [1105, 273] width 19 height 19
click at [1084, 306] on li "Confirm" at bounding box center [1085, 307] width 105 height 29
click at [1069, 428] on div "Approve" at bounding box center [1070, 423] width 49 height 19
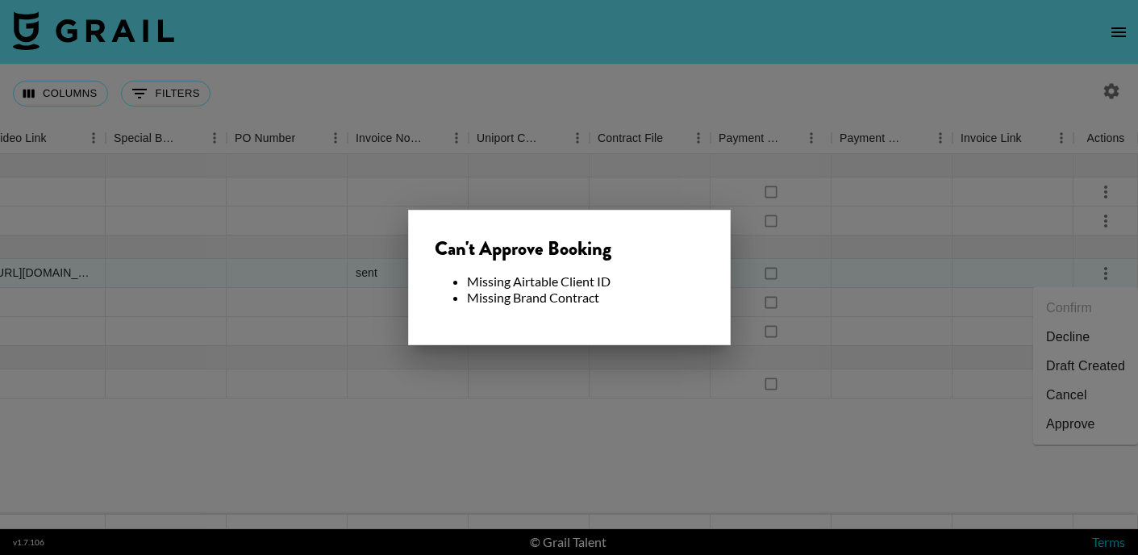
click at [934, 456] on div at bounding box center [569, 277] width 1138 height 555
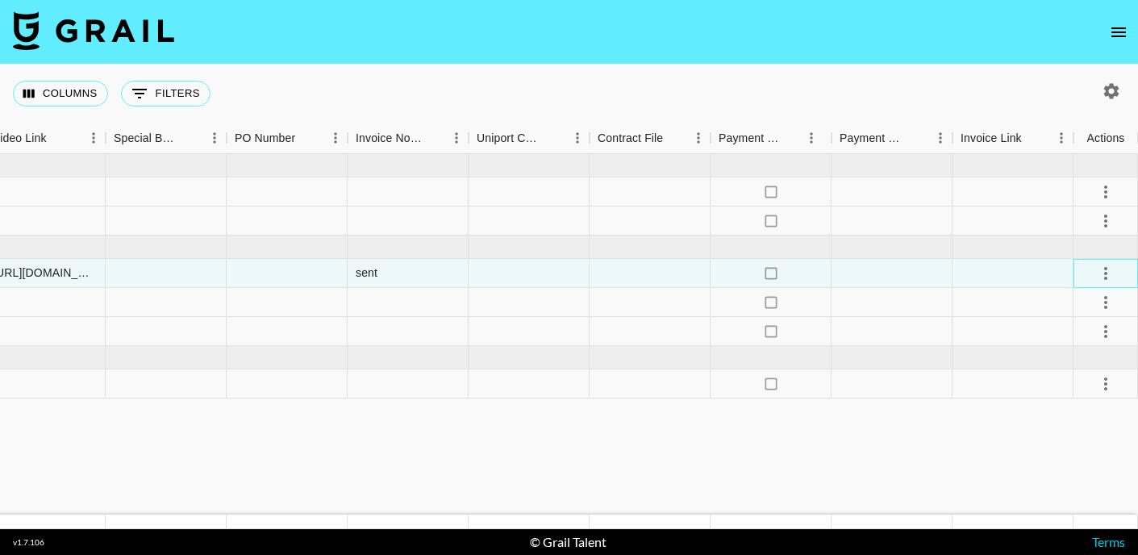
click at [1109, 273] on icon "select merge strategy" at bounding box center [1105, 273] width 19 height 19
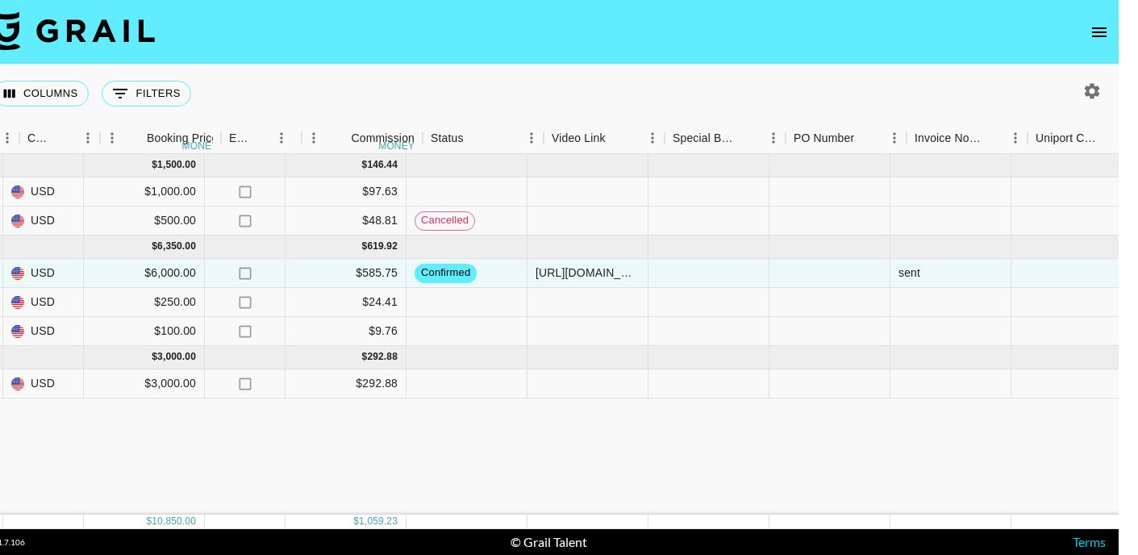
scroll to position [0, 840]
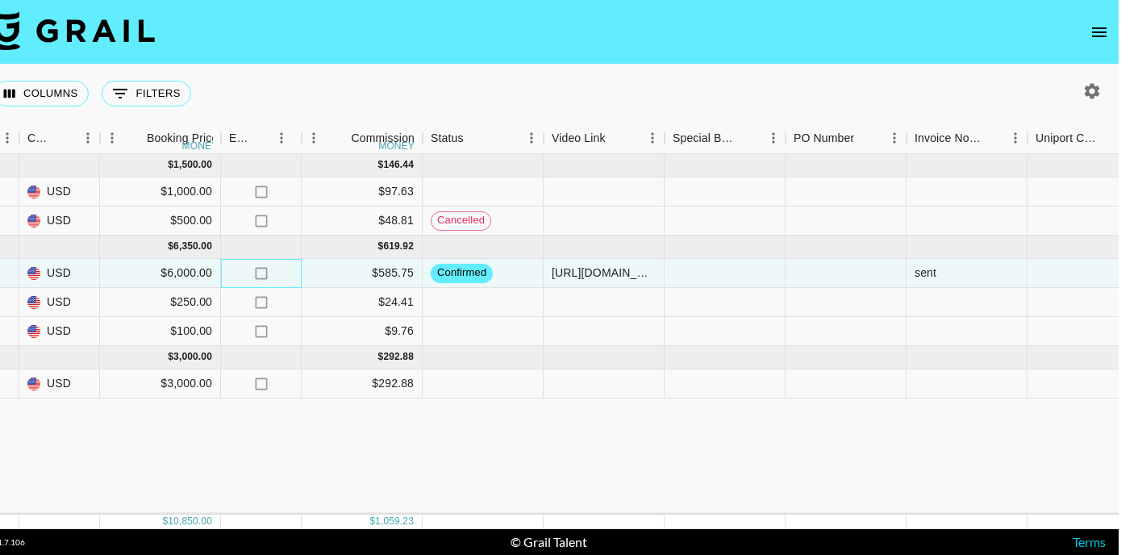
click at [254, 273] on icon "no" at bounding box center [261, 273] width 16 height 16
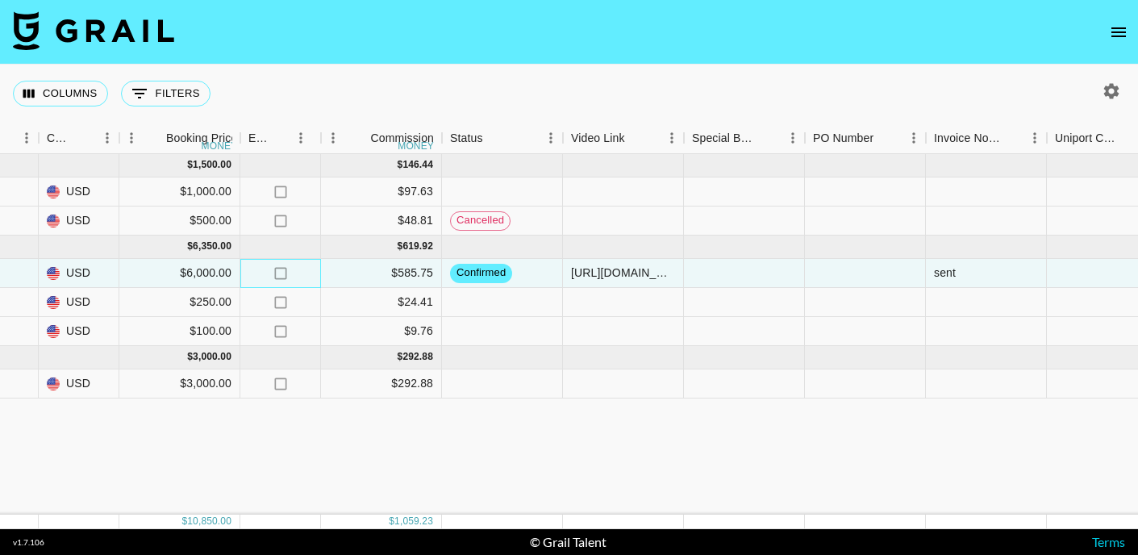
click at [280, 273] on icon "no" at bounding box center [281, 273] width 16 height 16
click at [280, 273] on input "checkbox" at bounding box center [280, 273] width 31 height 31
click at [282, 270] on input "checkbox" at bounding box center [280, 273] width 31 height 31
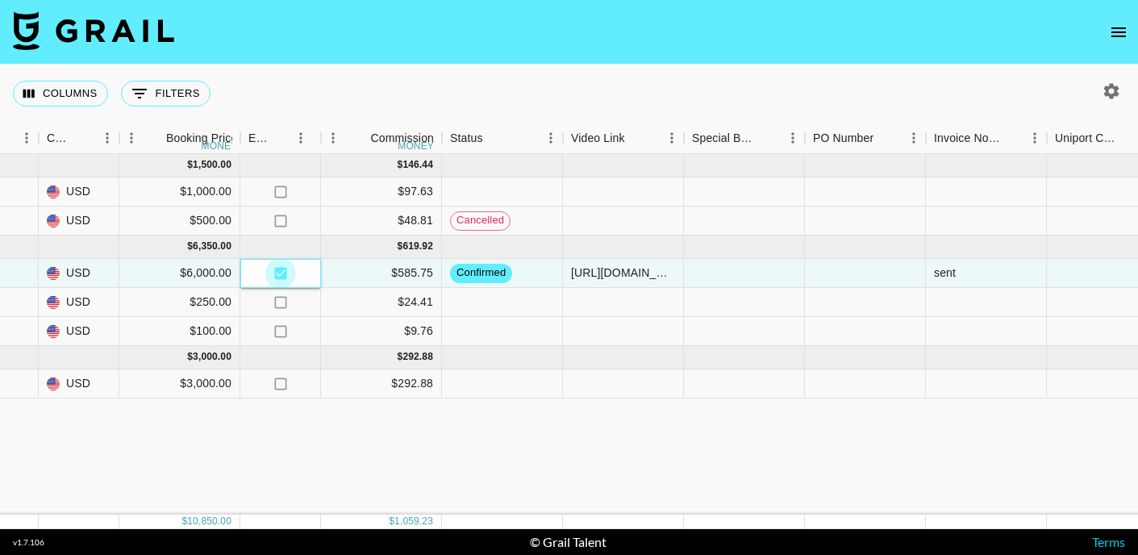
checkbox input "false"
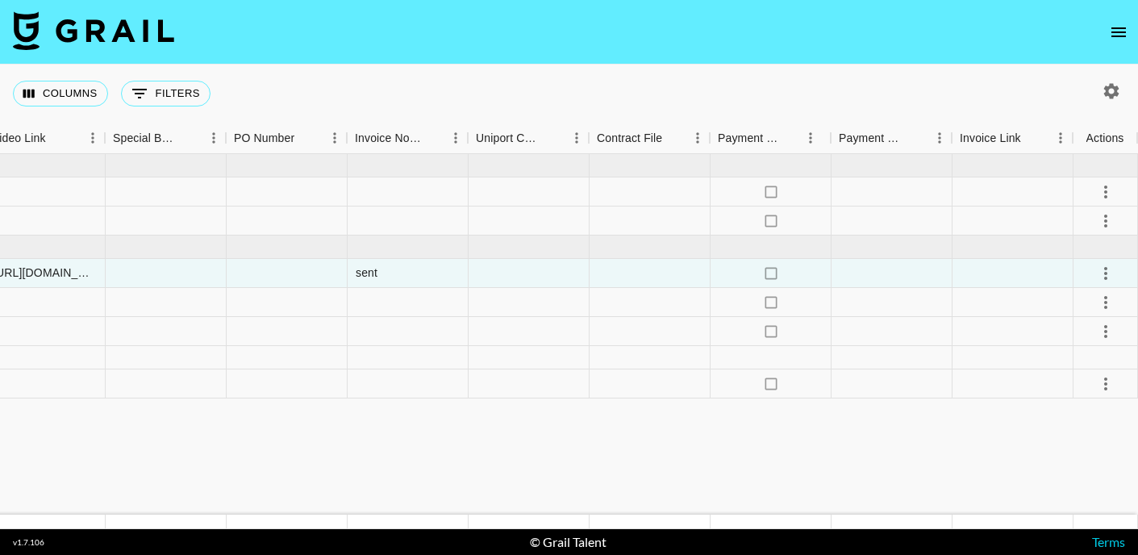
scroll to position [0, 1418]
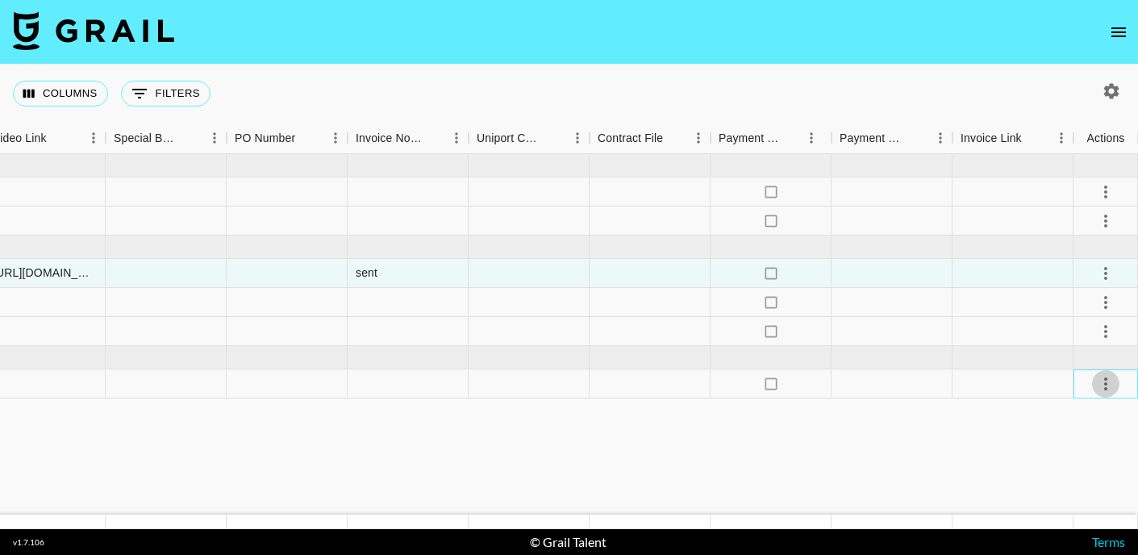
click at [1107, 381] on icon "select merge strategy" at bounding box center [1105, 383] width 19 height 19
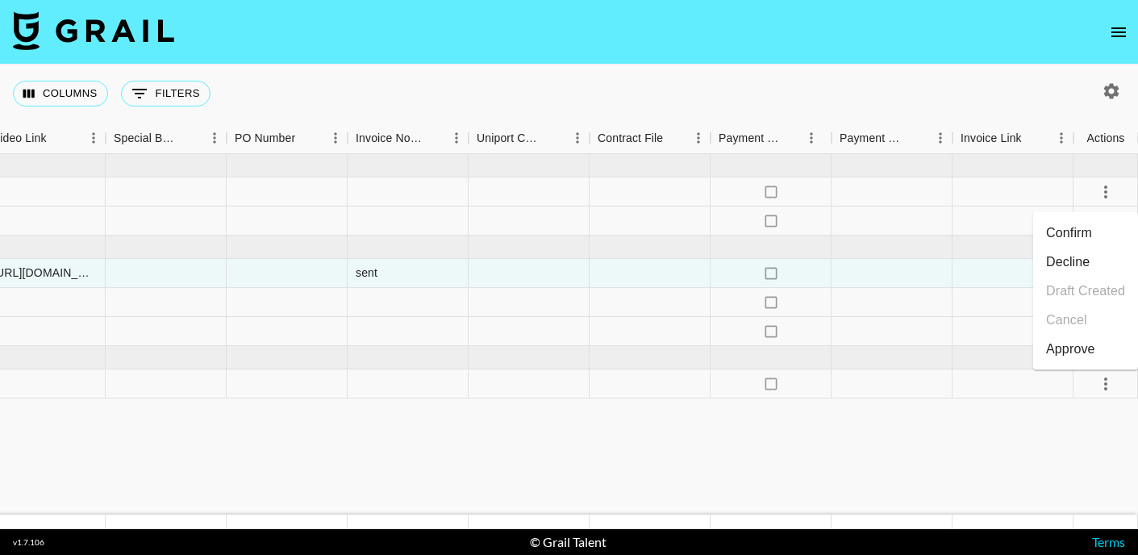
click at [1067, 239] on li "Confirm" at bounding box center [1085, 232] width 105 height 29
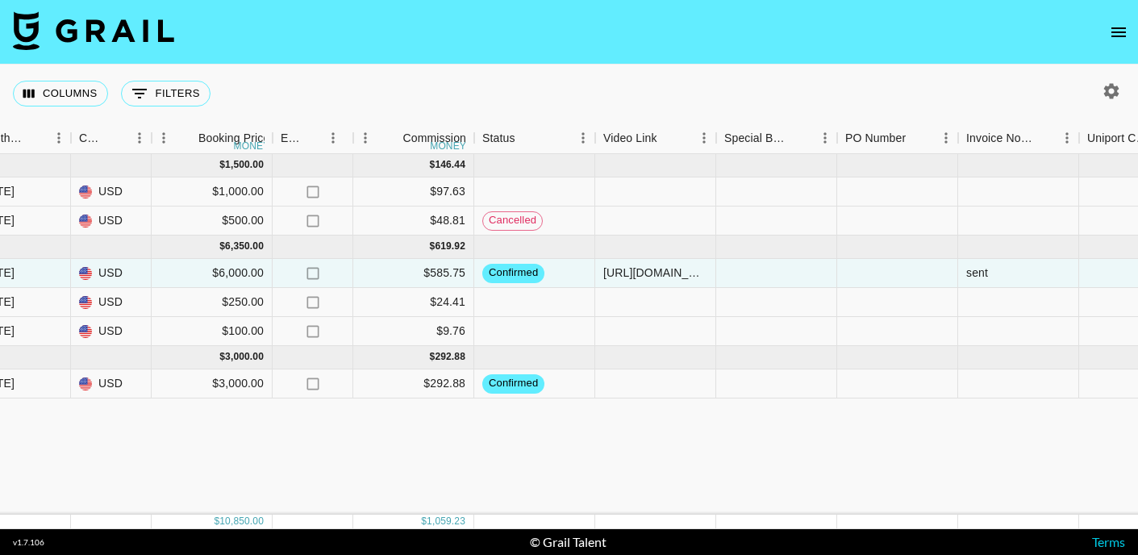
scroll to position [0, 0]
click at [495, 203] on div at bounding box center [534, 191] width 121 height 29
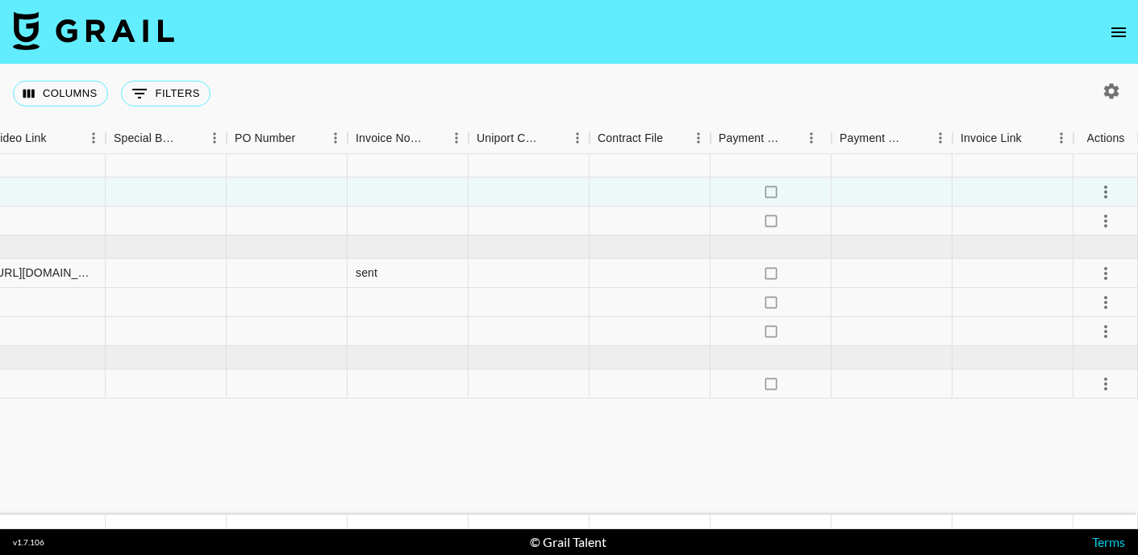
scroll to position [0, 1418]
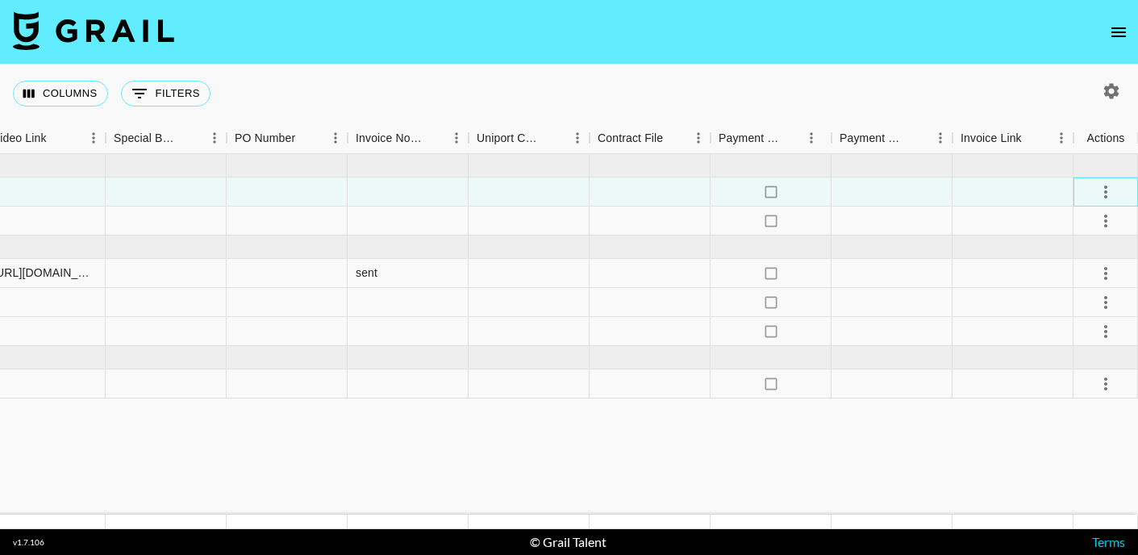
click at [1109, 192] on icon "select merge strategy" at bounding box center [1105, 191] width 19 height 19
click at [1075, 229] on li "Confirm" at bounding box center [1085, 226] width 105 height 29
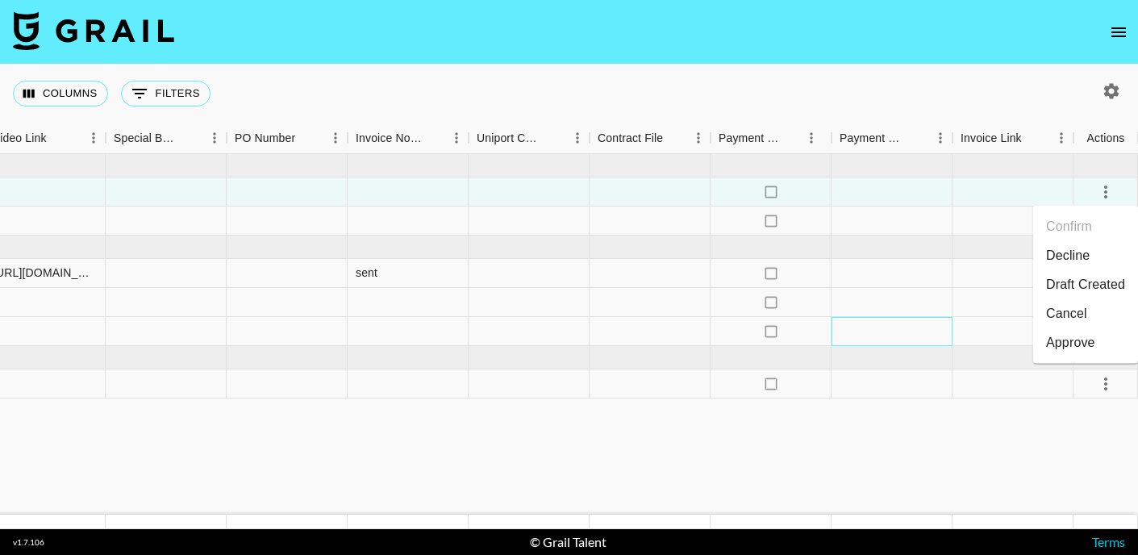
click at [874, 329] on div at bounding box center [891, 331] width 121 height 29
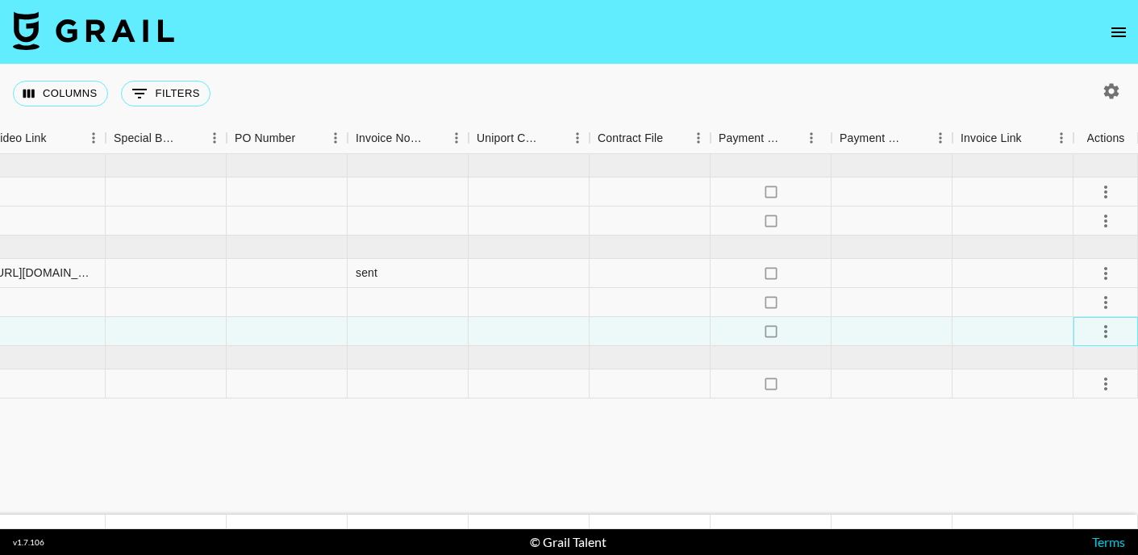
click at [1109, 329] on icon "select merge strategy" at bounding box center [1105, 331] width 19 height 19
click at [1068, 397] on li "Decline" at bounding box center [1085, 395] width 105 height 29
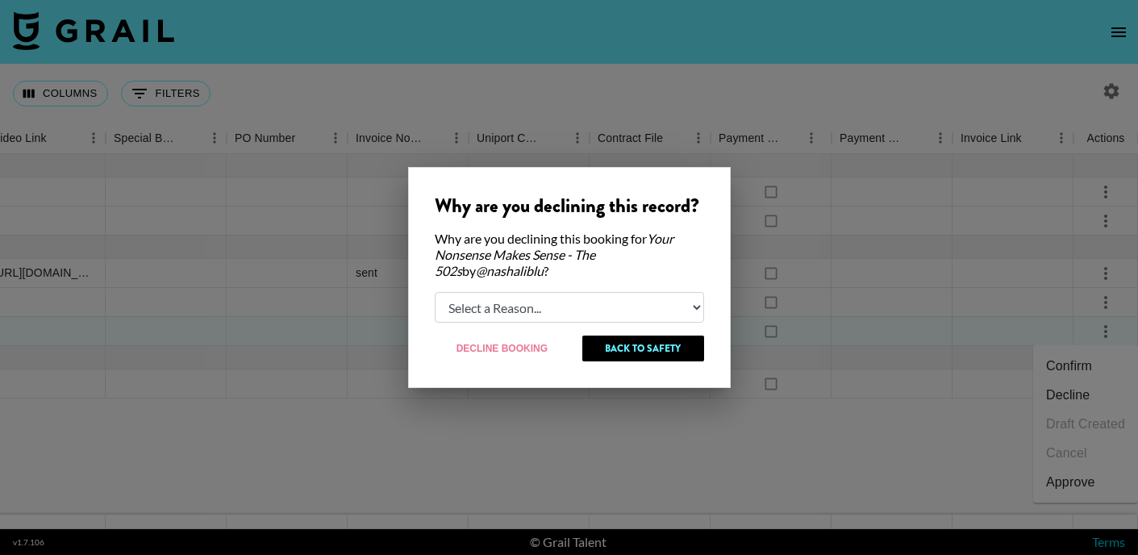
select select "creator_decline"
click at [556, 352] on button "Decline Booking" at bounding box center [503, 348] width 136 height 26
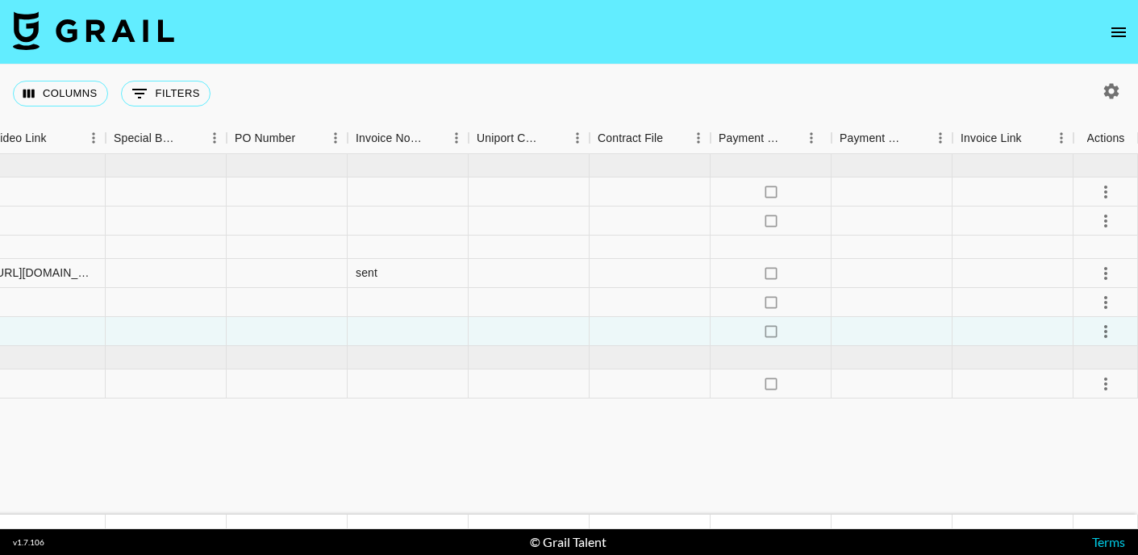
scroll to position [0, 0]
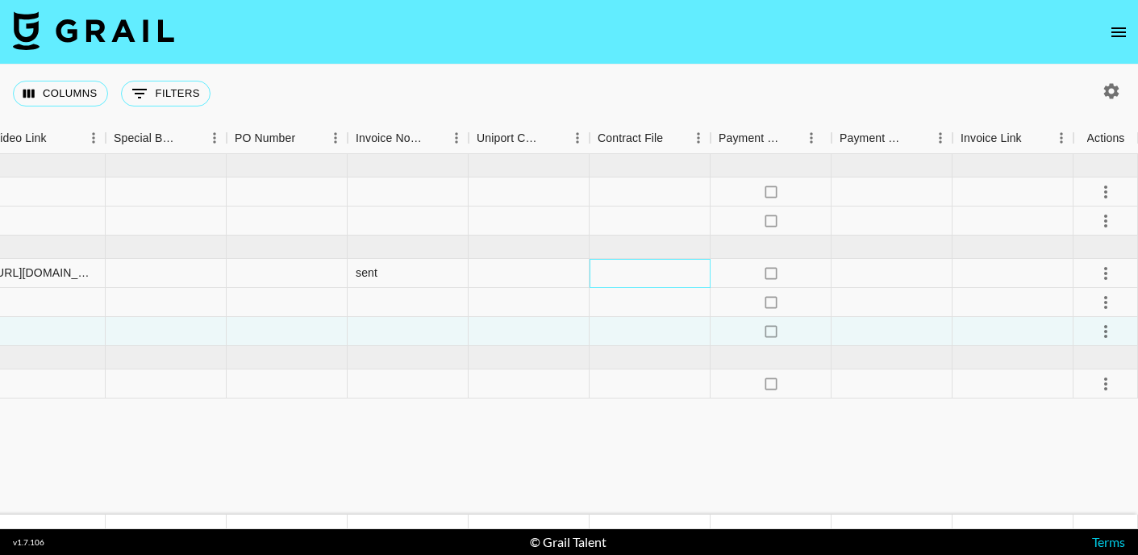
click at [592, 273] on div at bounding box center [649, 273] width 121 height 29
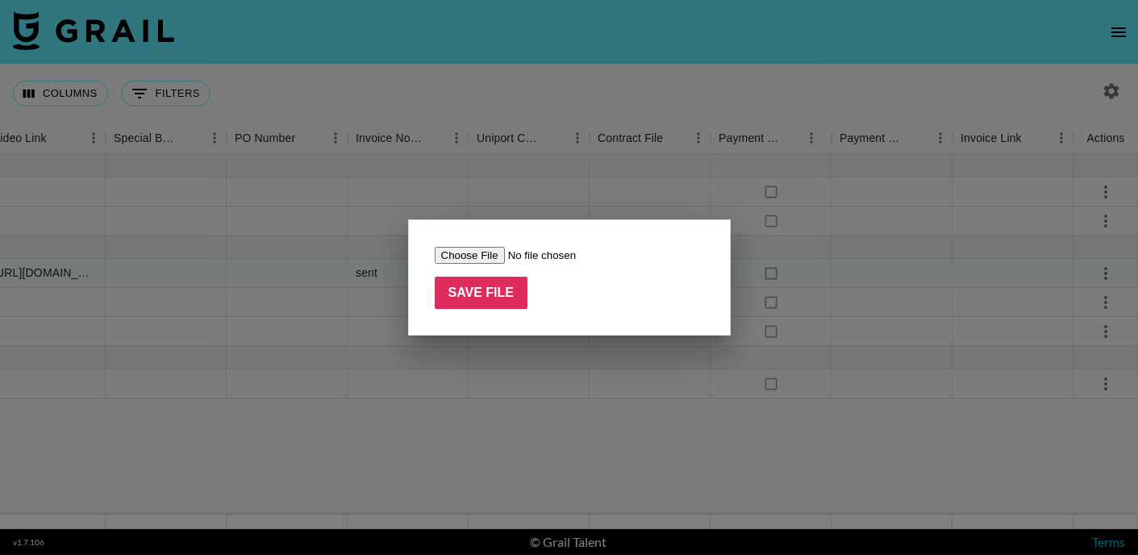
click at [595, 402] on div at bounding box center [569, 277] width 1138 height 555
